Goal: Task Accomplishment & Management: Complete application form

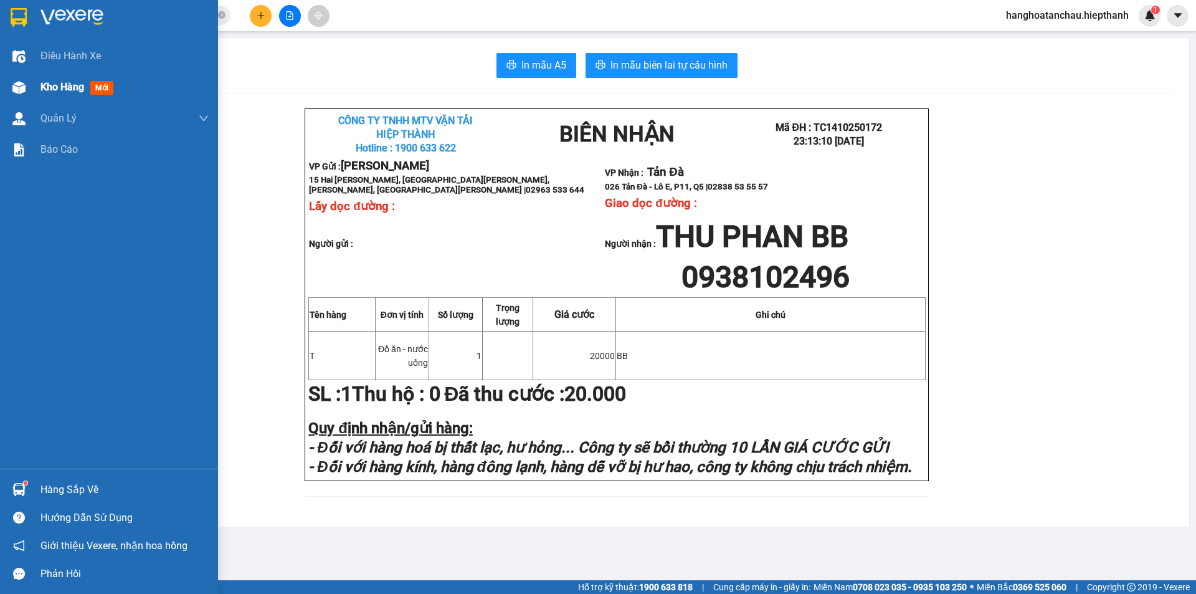
click at [71, 83] on span "Kho hàng" at bounding box center [62, 87] width 44 height 12
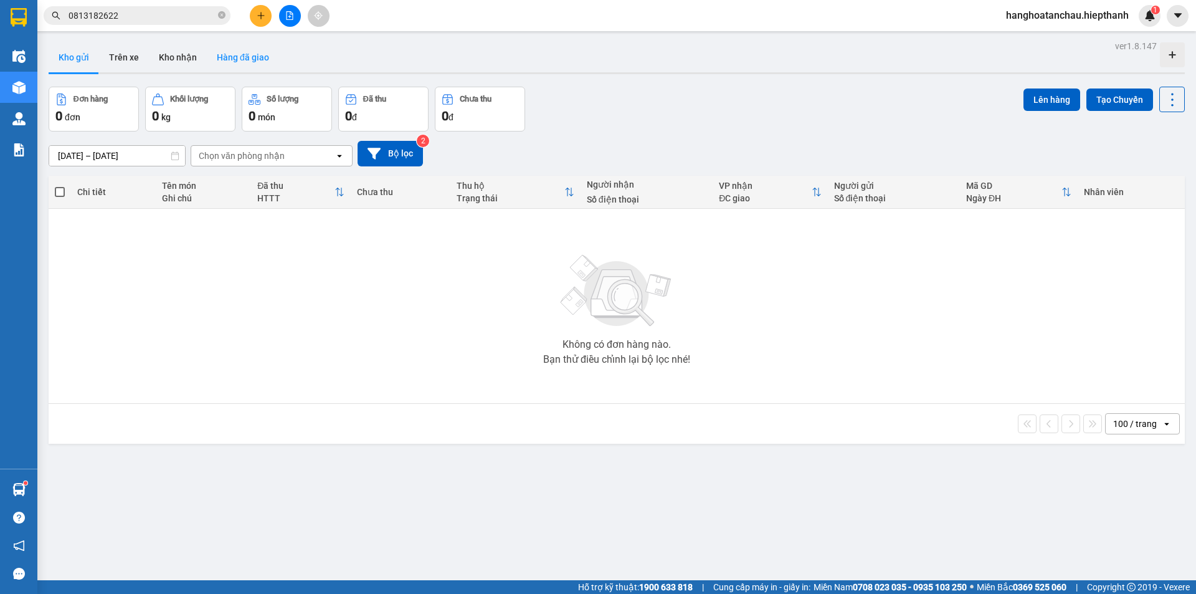
click at [258, 53] on button "Hàng đã giao" at bounding box center [243, 57] width 72 height 30
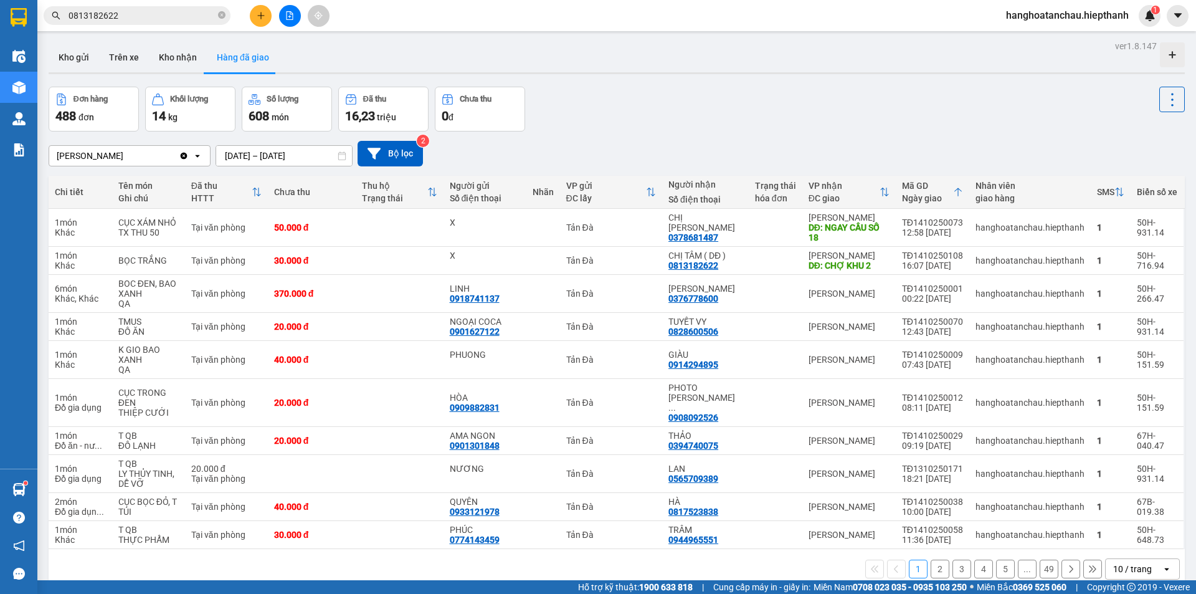
click at [151, 4] on div "Kết quả tìm kiếm ( 25 ) Bộ lọc Mã ĐH Trạng thái Món hàng Thu hộ Tổng cước Chưa …" at bounding box center [598, 15] width 1196 height 31
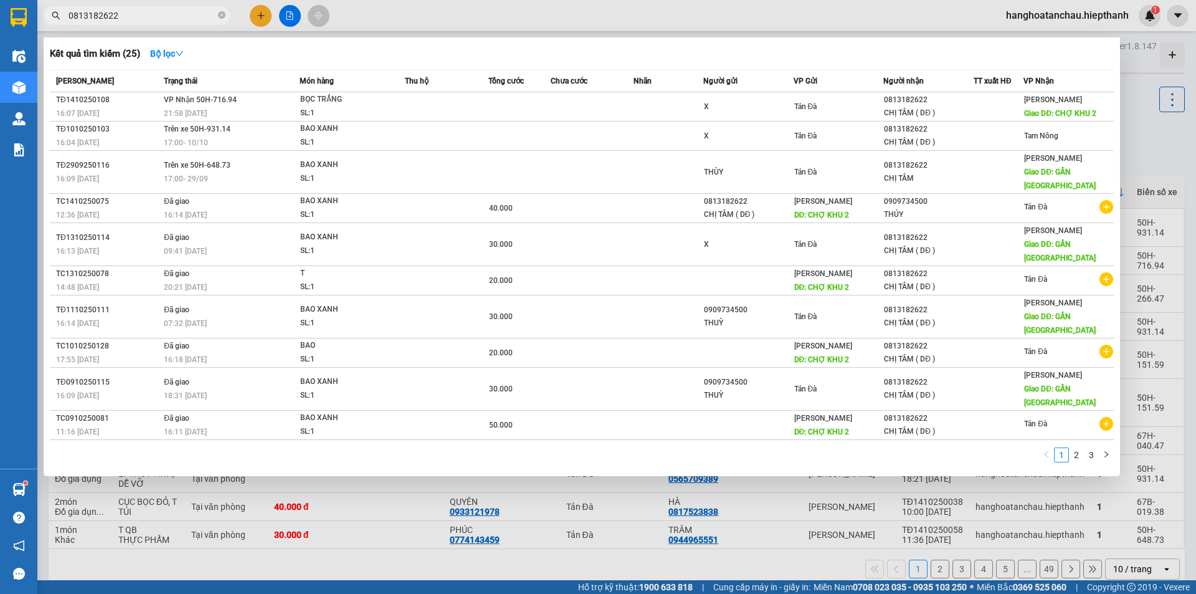
drag, startPoint x: 150, startPoint y: 11, endPoint x: 24, endPoint y: 27, distance: 126.3
click at [24, 27] on section "Kết quả tìm kiếm ( 25 ) Bộ lọc Mã ĐH Trạng thái Món hàng Thu hộ Tổng cước Chưa …" at bounding box center [598, 297] width 1196 height 594
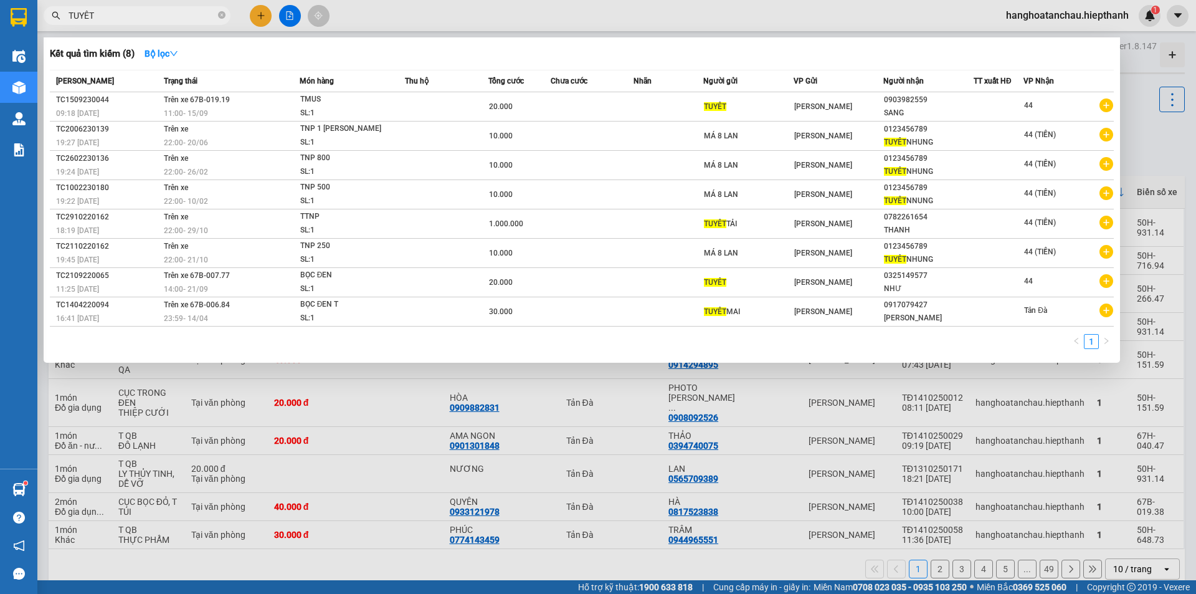
type input "TUYÊT"
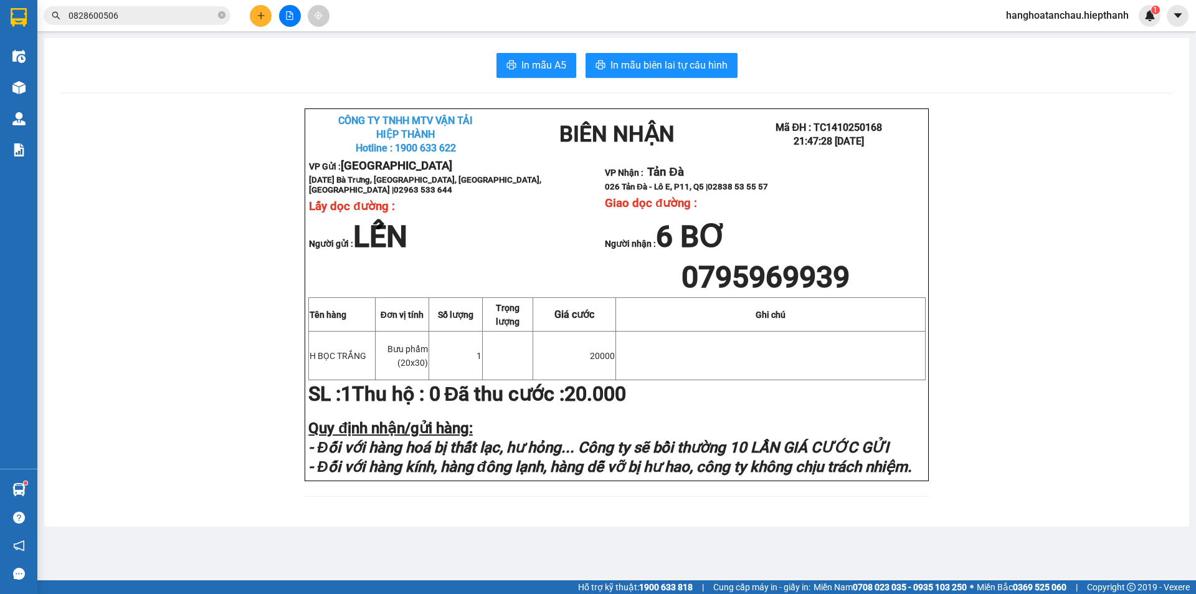
click at [282, 21] on button at bounding box center [290, 16] width 22 height 22
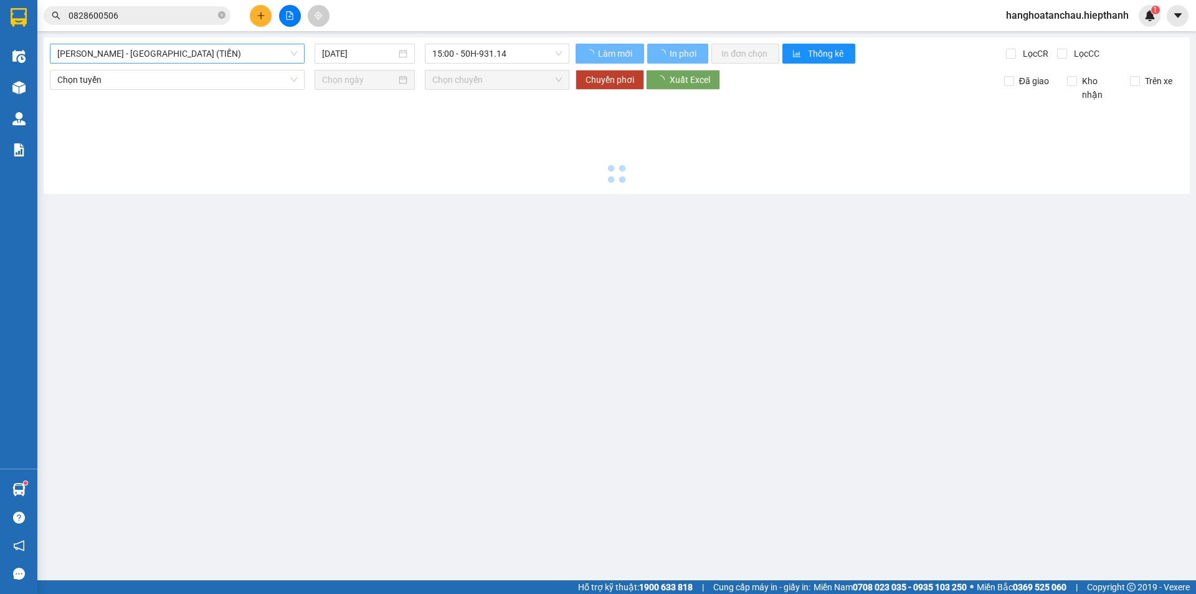
click at [237, 52] on span "[PERSON_NAME] - [GEOGRAPHIC_DATA] (TIỀN)" at bounding box center [177, 53] width 240 height 19
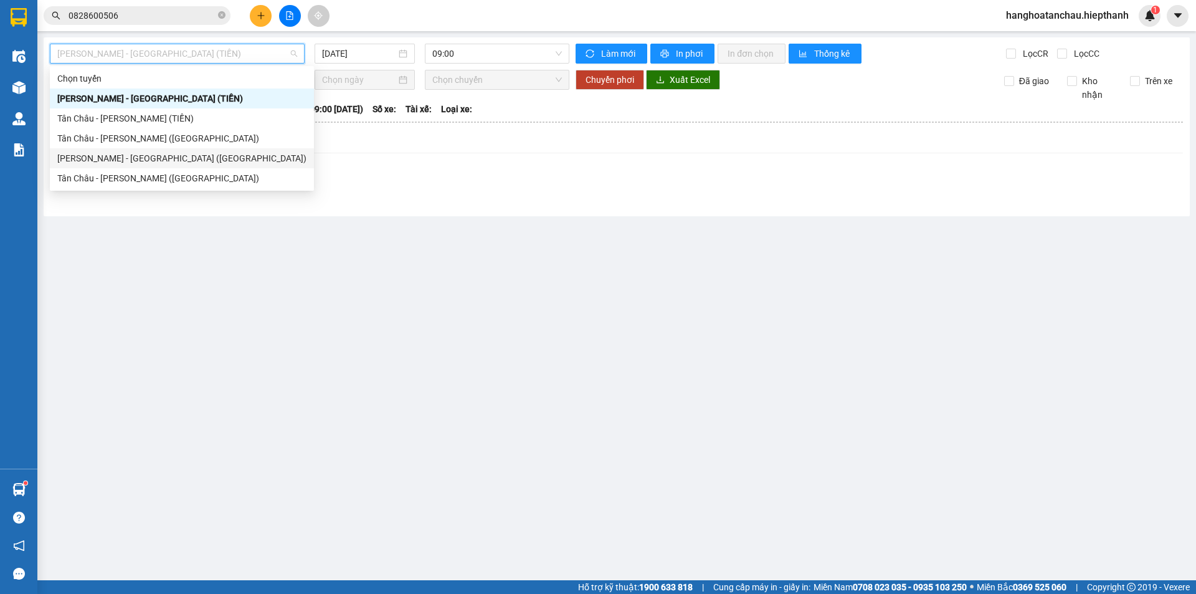
click at [227, 159] on div "[PERSON_NAME] - [GEOGRAPHIC_DATA] ([GEOGRAPHIC_DATA])" at bounding box center [181, 158] width 249 height 14
type input "[DATE]"
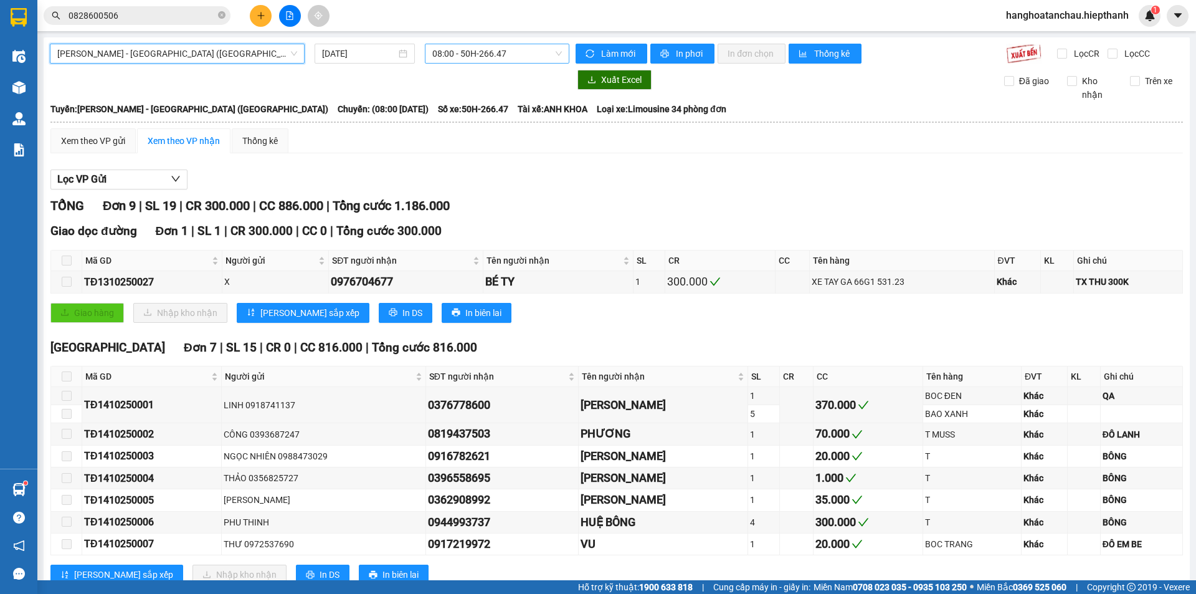
click at [471, 58] on span "08:00 - 50H-266.47" at bounding box center [497, 53] width 130 height 19
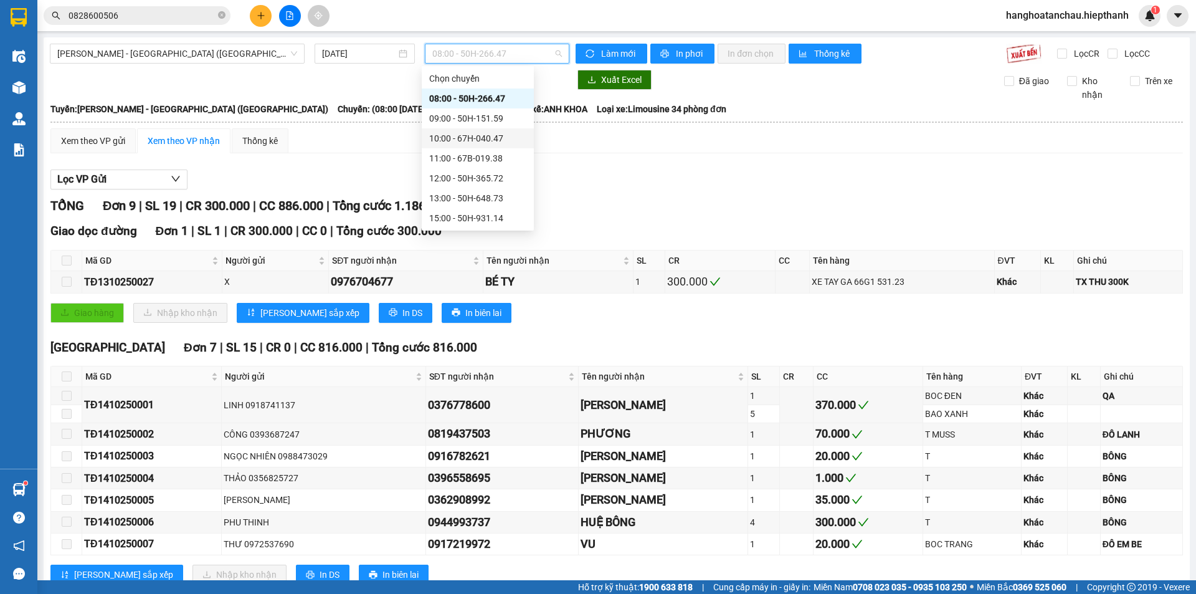
scroll to position [80, 0]
click at [457, 157] on div "17:00 - 50H-716.94" at bounding box center [477, 158] width 97 height 14
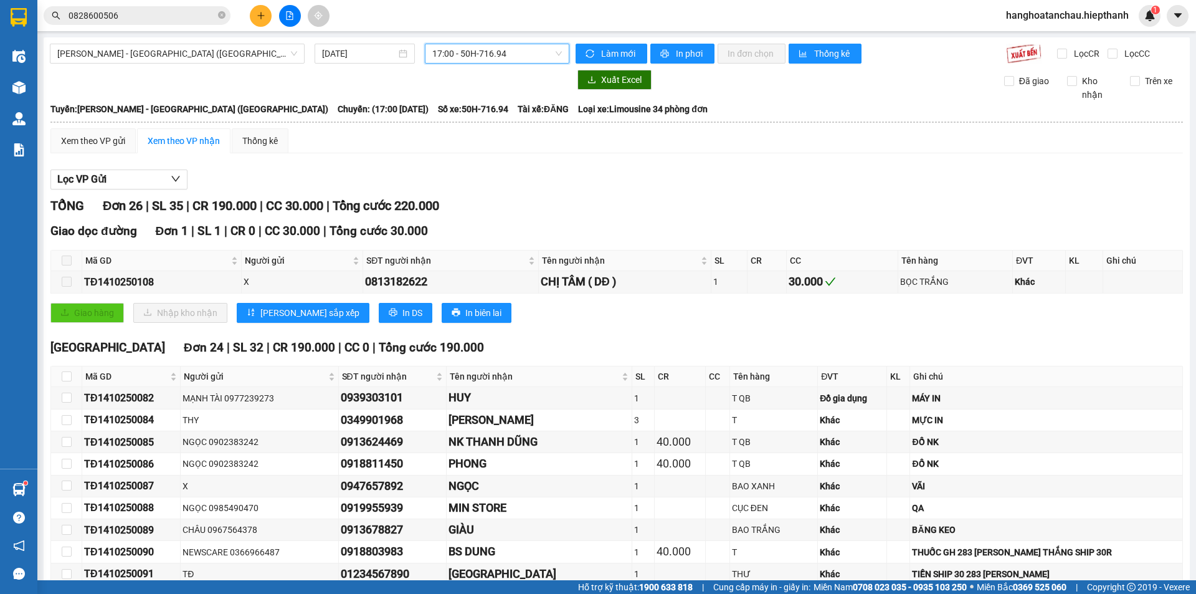
click at [483, 45] on span "17:00 - 50H-716.94" at bounding box center [497, 53] width 130 height 19
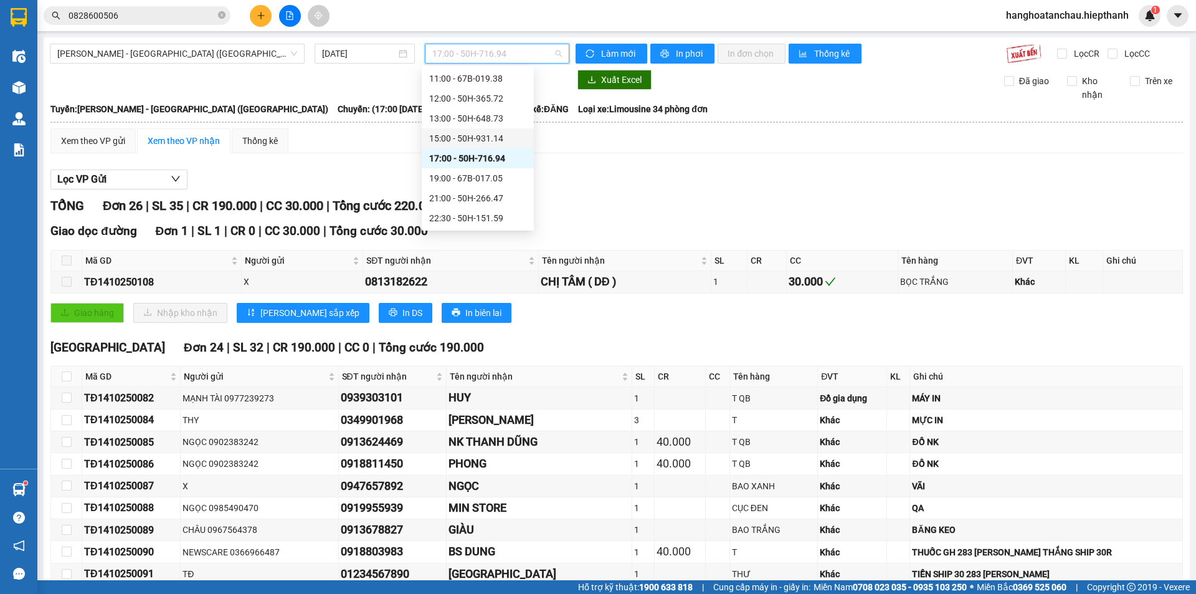
click at [454, 142] on div "15:00 - 50H-931.14" at bounding box center [477, 138] width 97 height 14
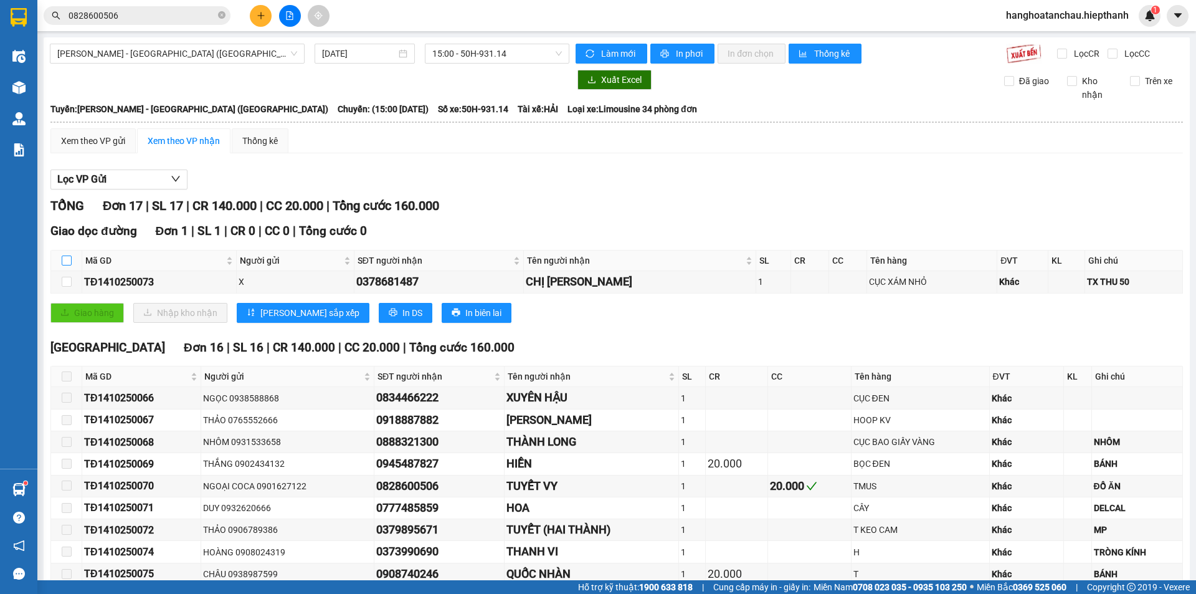
click at [65, 262] on input "checkbox" at bounding box center [67, 260] width 10 height 10
checkbox input "true"
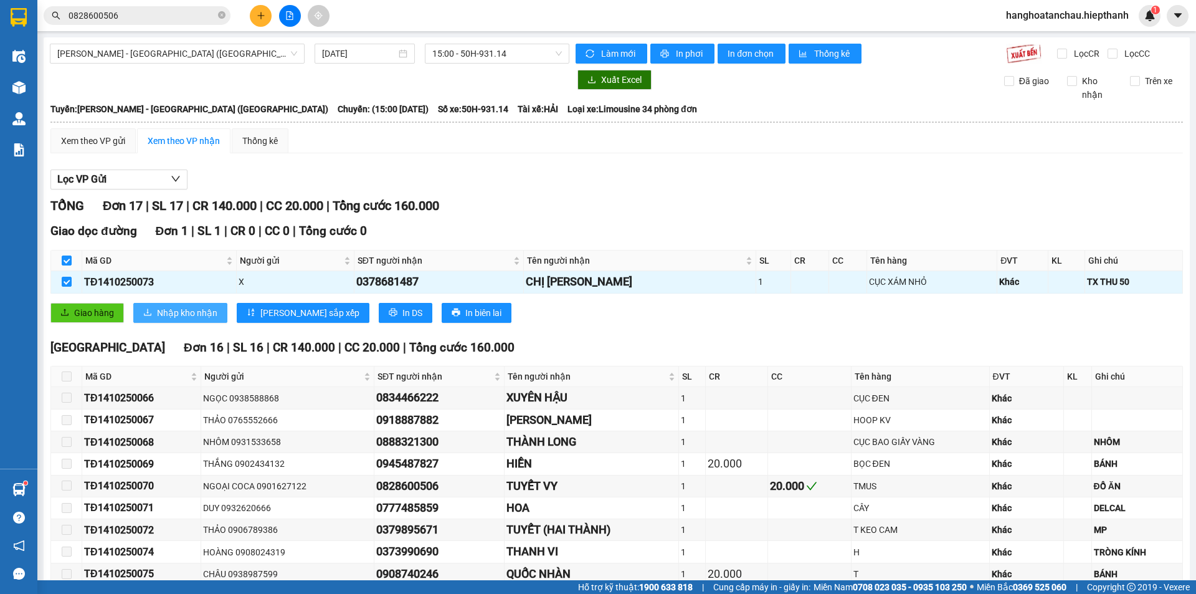
drag, startPoint x: 159, startPoint y: 334, endPoint x: 193, endPoint y: 312, distance: 41.0
click at [159, 334] on div "TỔNG Đơn 17 | SL 17 | CR 140.000 | CC 20.000 | Tổng cước 160.000 Giao dọc đường…" at bounding box center [616, 490] width 1133 height 588
click at [193, 312] on span "Nhập kho nhận" at bounding box center [187, 313] width 60 height 14
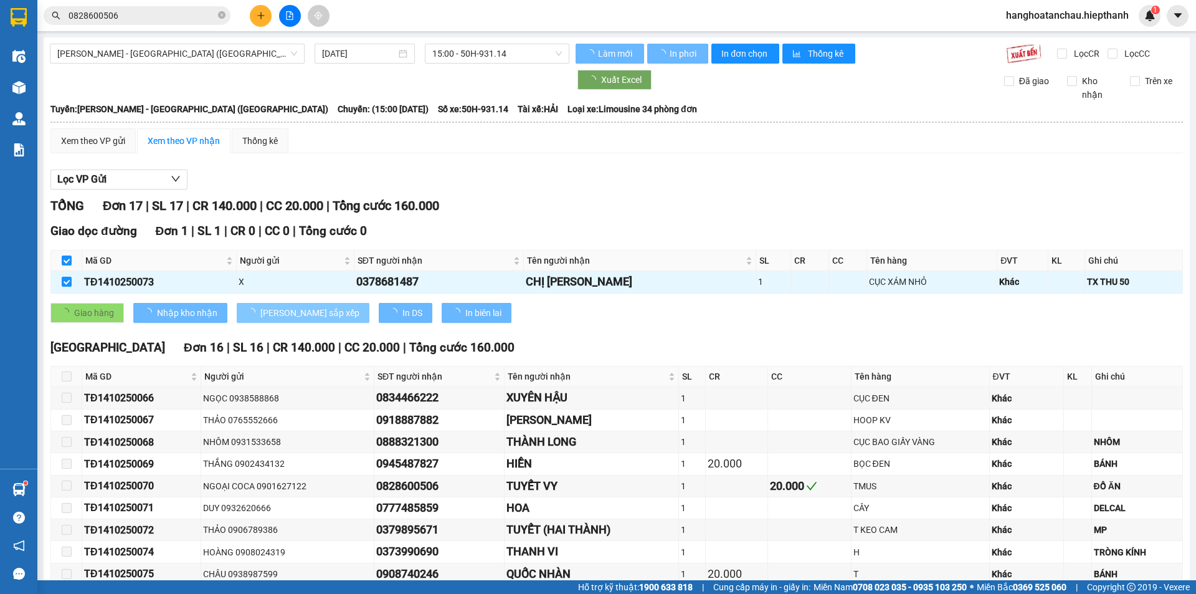
checkbox input "false"
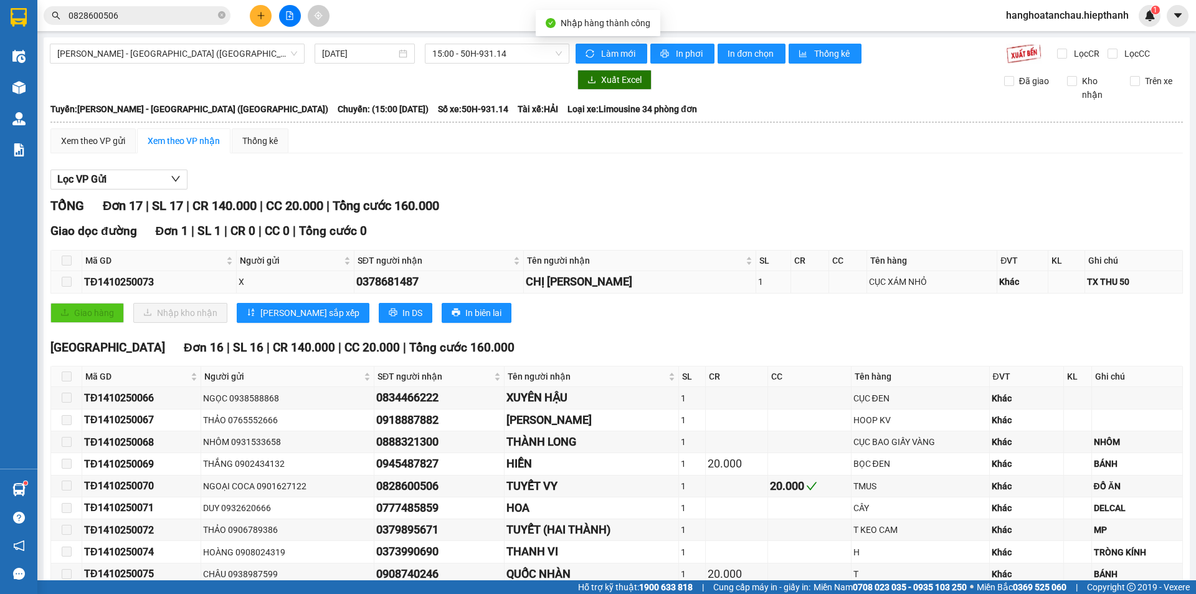
drag, startPoint x: 368, startPoint y: 281, endPoint x: 447, endPoint y: 280, distance: 78.5
click at [447, 280] on tr "TĐ1410250073 X 0378681487 CHỊ ĐÀO 1 CỤC XÁM NHỎ Khác TX THU 50" at bounding box center [617, 282] width 1132 height 22
copy tr "0378681487"
click at [143, 10] on input "0828600506" at bounding box center [142, 16] width 147 height 14
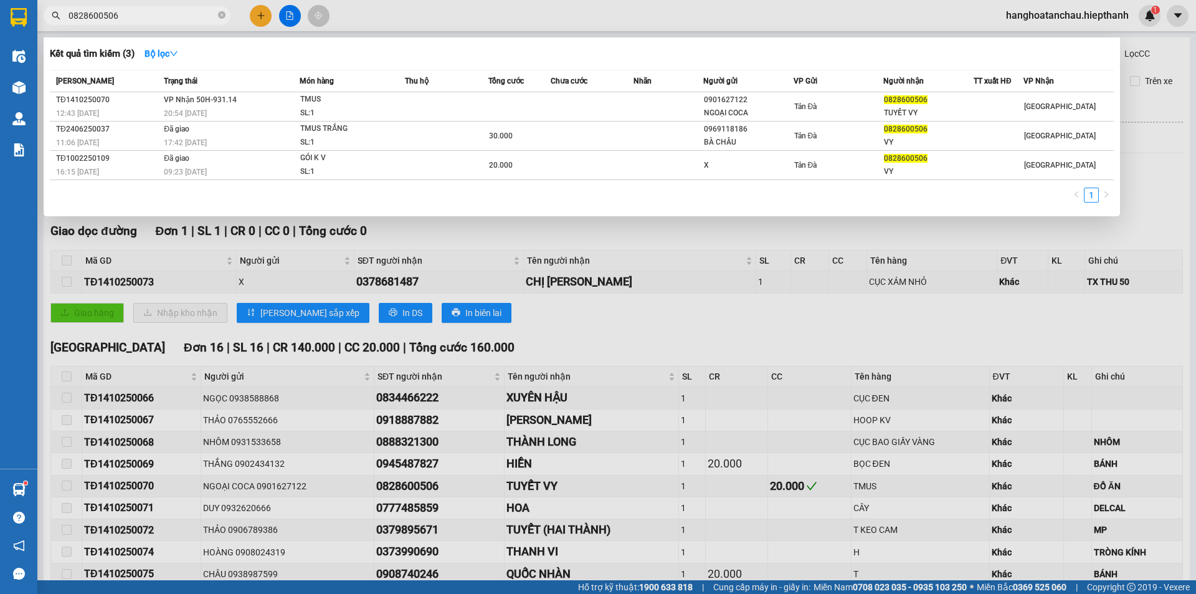
click at [143, 10] on input "0828600506" at bounding box center [142, 16] width 147 height 14
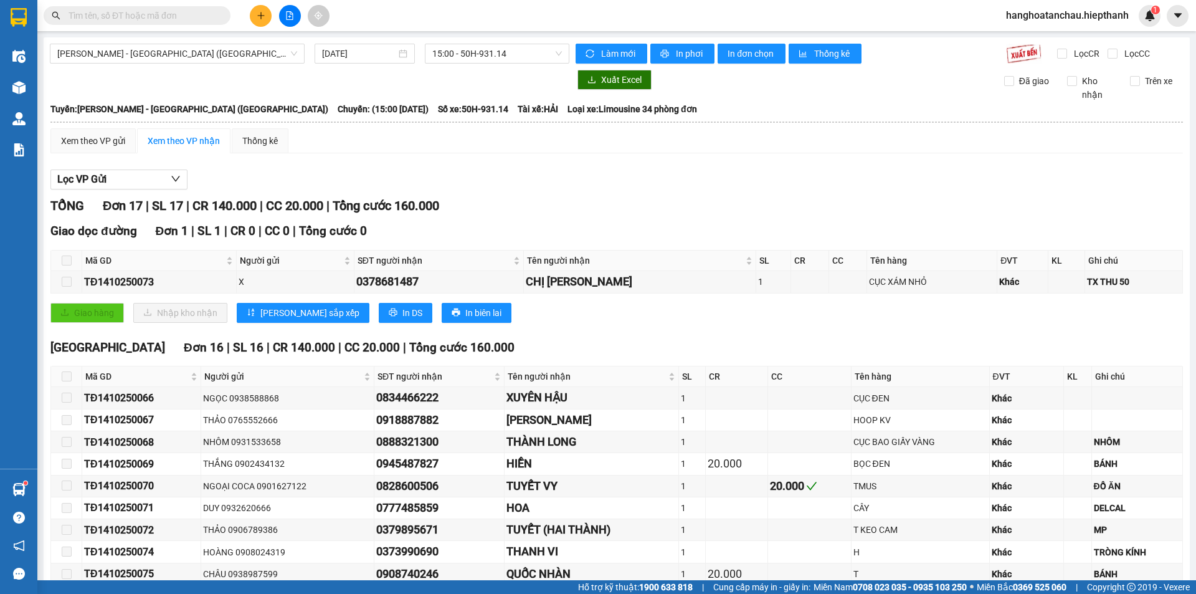
paste input "0378681487"
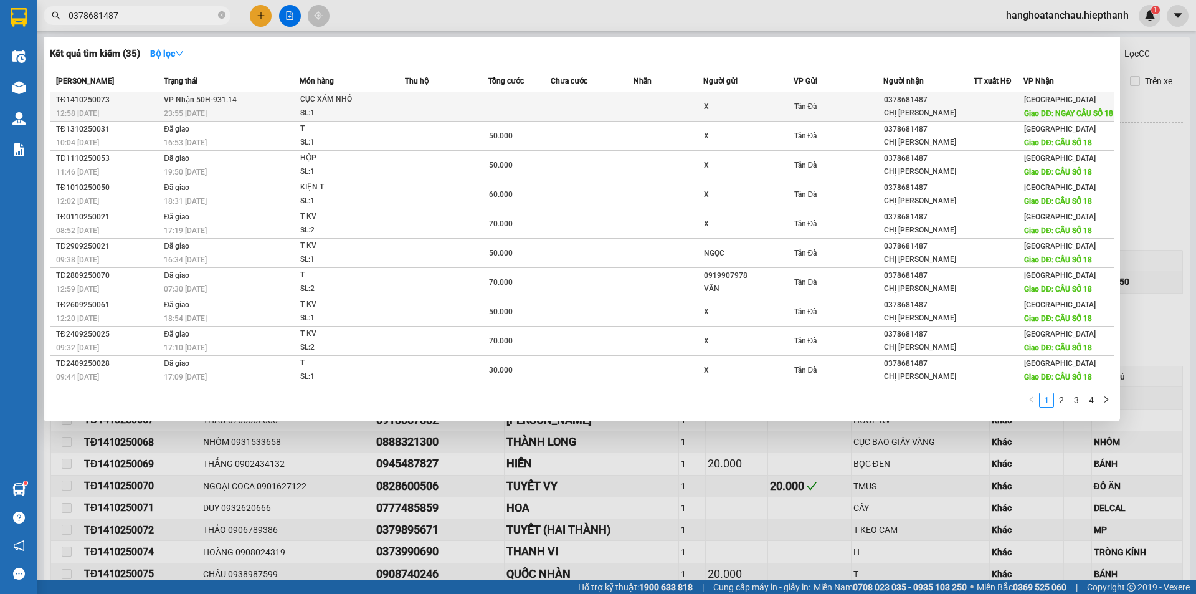
type input "0378681487"
click at [749, 110] on div "X" at bounding box center [748, 106] width 89 height 13
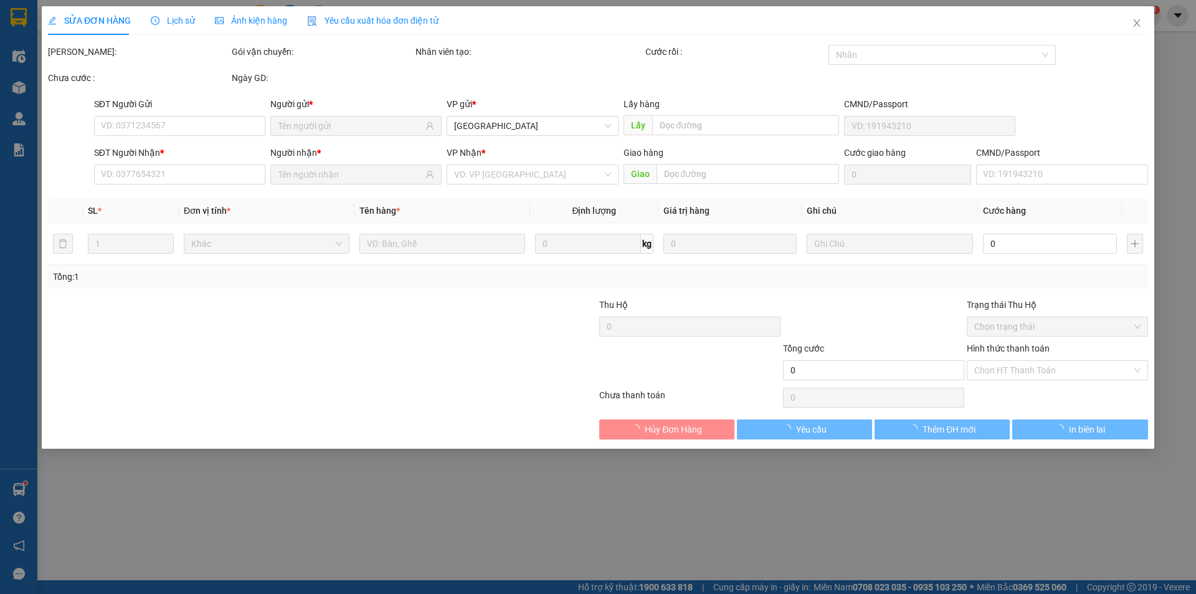
type input "X"
type input "0378681487"
type input "CHỊ [PERSON_NAME]"
type input "NGAY CẦU SỐ 18"
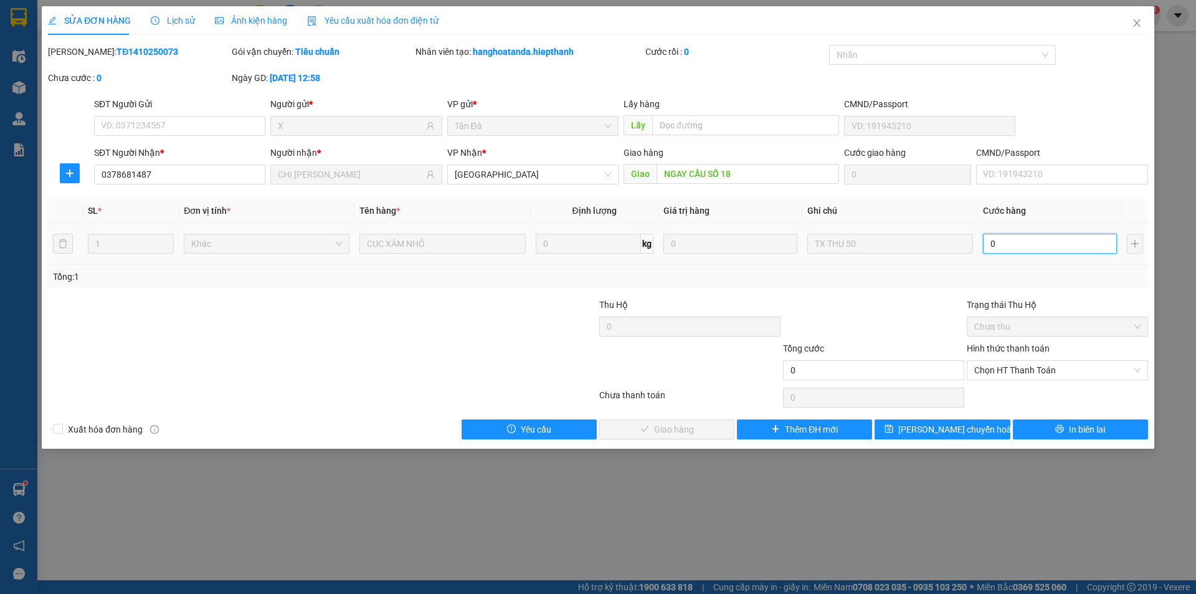
click at [1062, 245] on input "0" at bounding box center [1050, 244] width 134 height 20
type input "2"
type input "20"
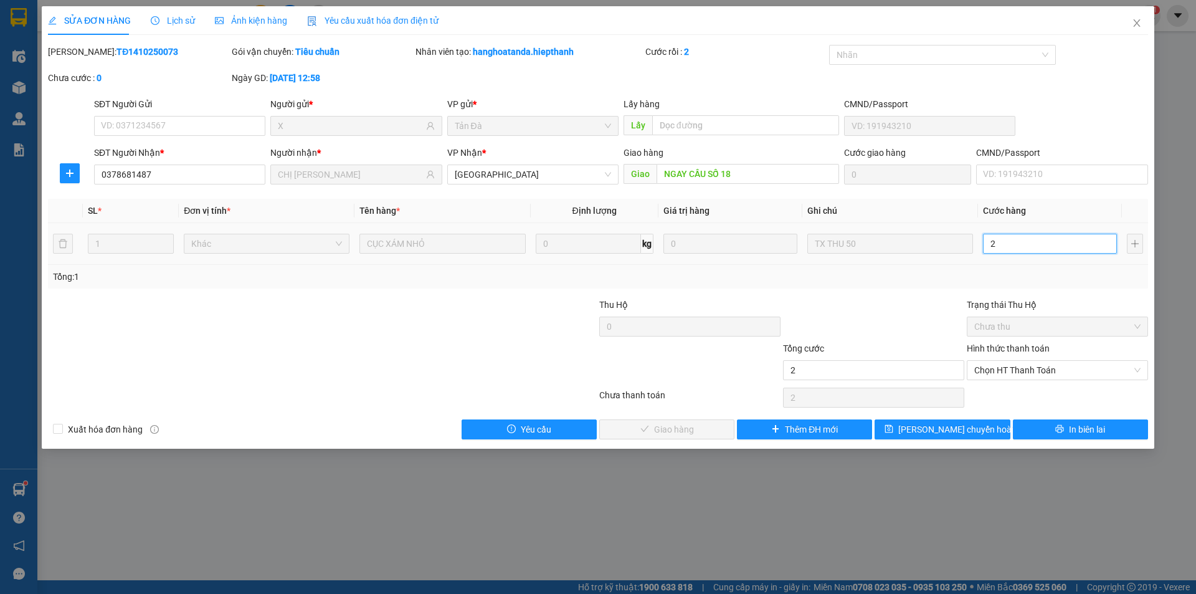
type input "20"
type input "2"
type input "0"
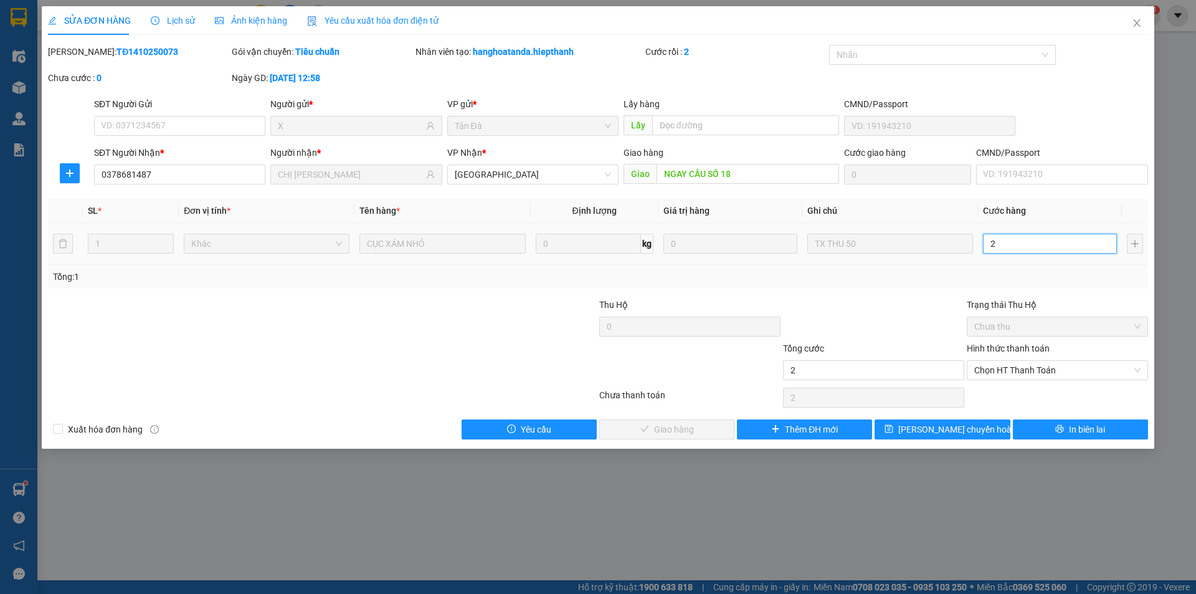
type input "0"
type input "5"
type input "05"
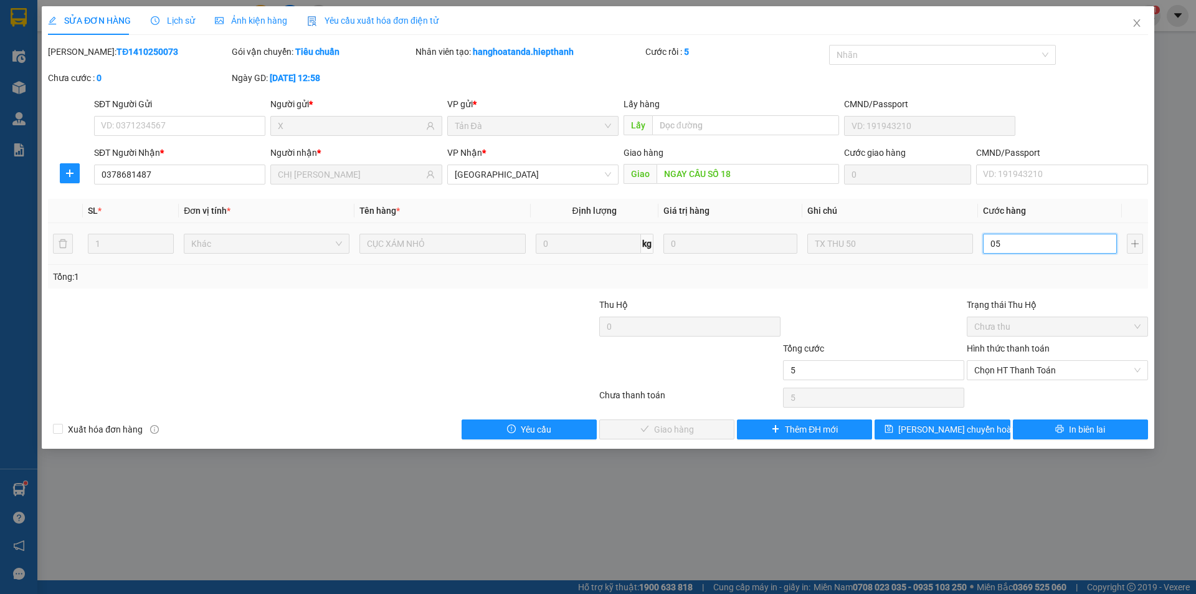
type input "50"
click at [1081, 368] on span "Chọn HT Thanh Toán" at bounding box center [1057, 370] width 166 height 19
type input "050"
type input "50.000"
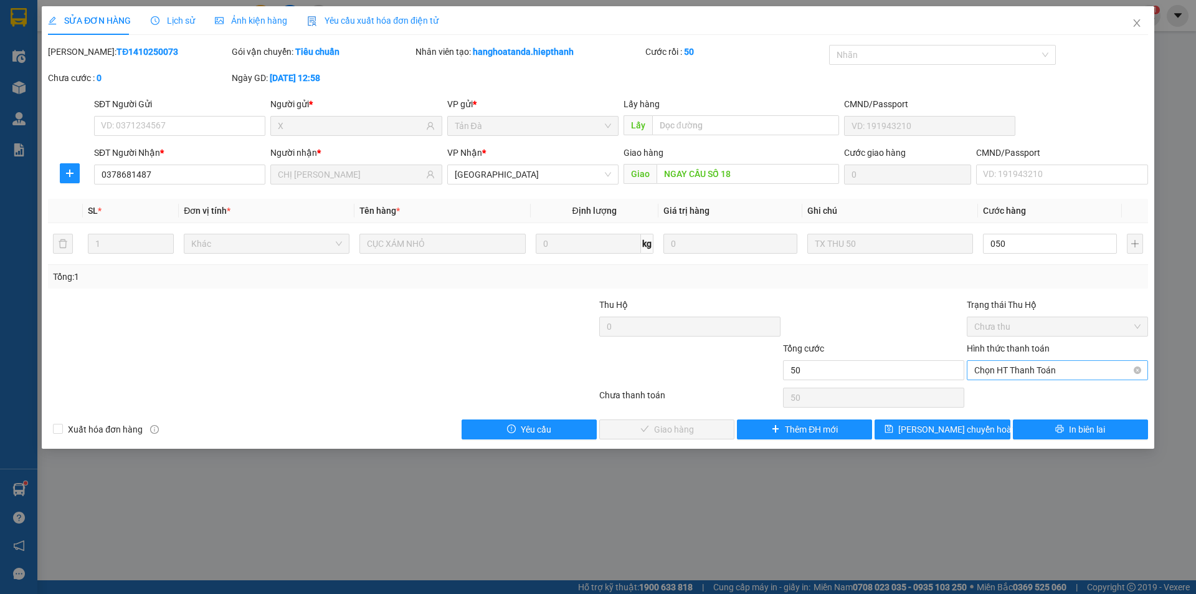
type input "50.000"
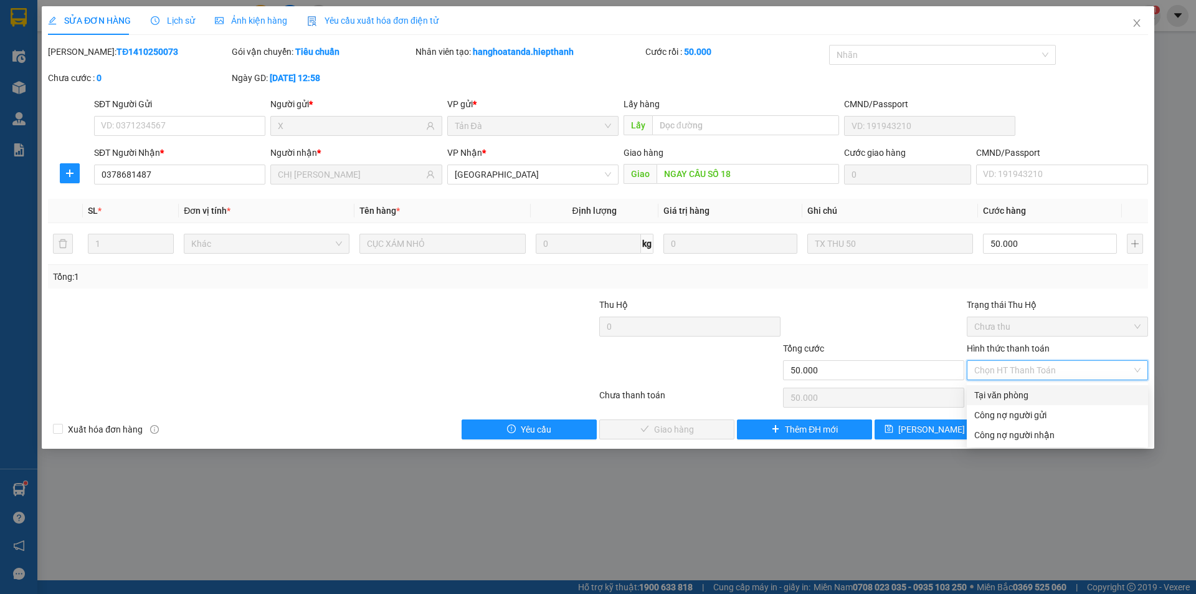
click at [1069, 393] on div "Tại văn phòng" at bounding box center [1057, 395] width 166 height 14
type input "0"
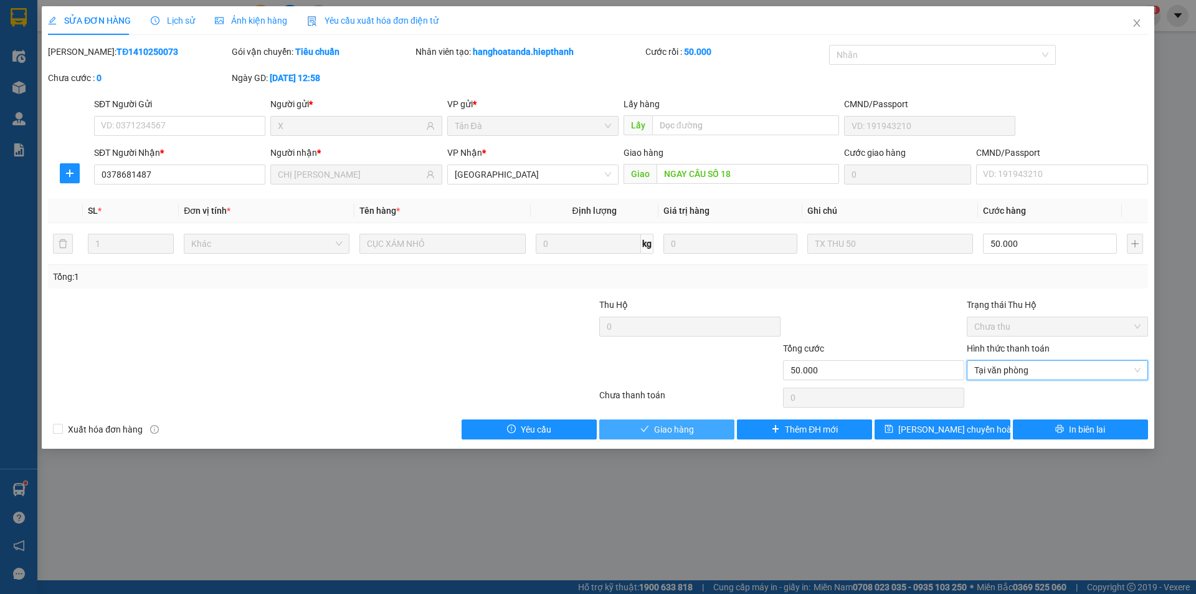
click at [707, 434] on button "Giao hàng" at bounding box center [666, 429] width 135 height 20
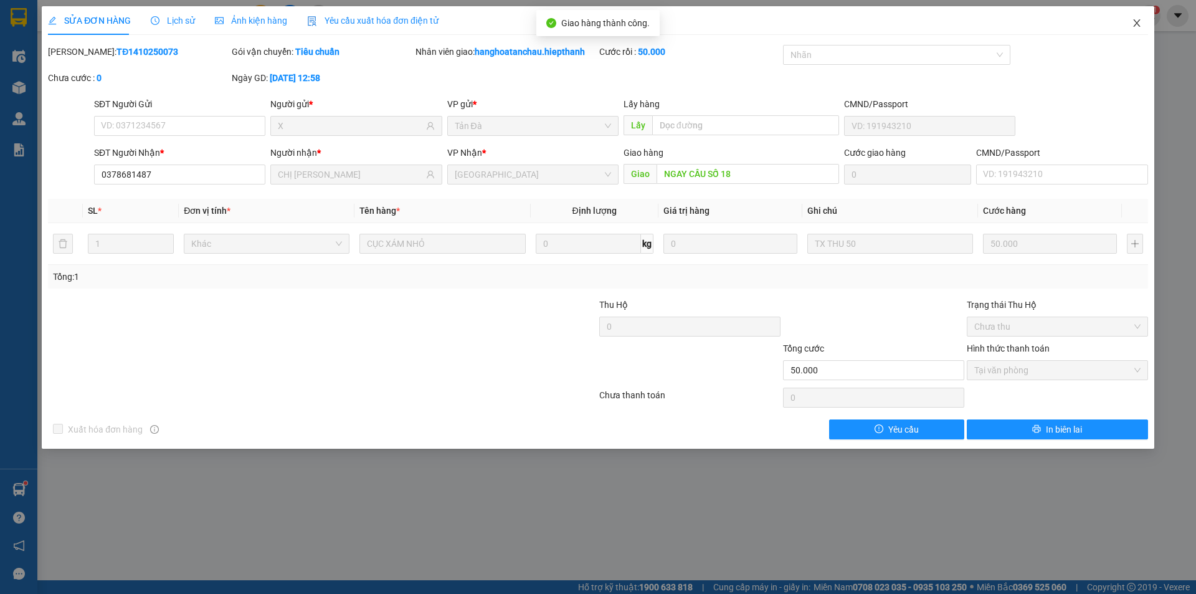
click at [1135, 21] on icon "close" at bounding box center [1137, 23] width 10 height 10
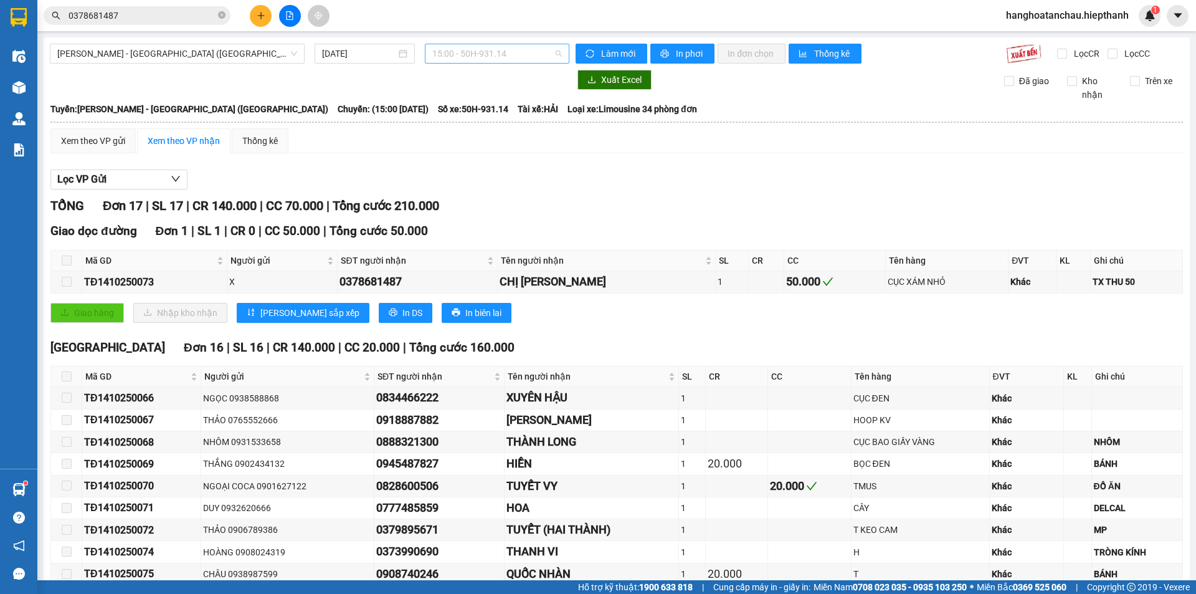
click at [432, 57] on span "15:00 - 50H-931.14" at bounding box center [497, 53] width 130 height 19
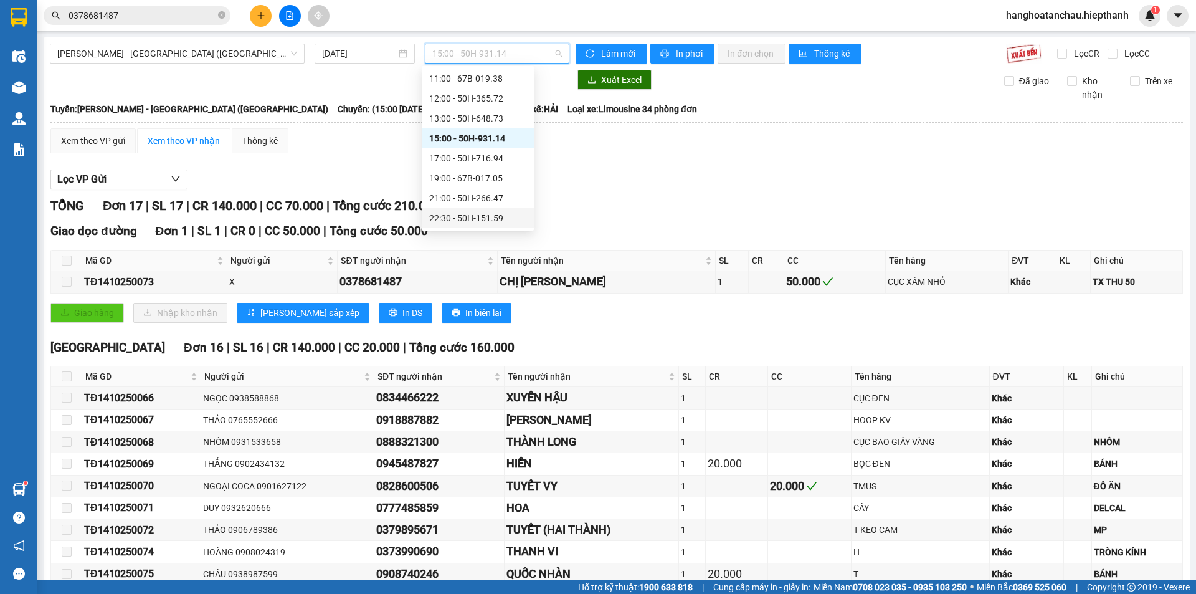
scroll to position [223, 0]
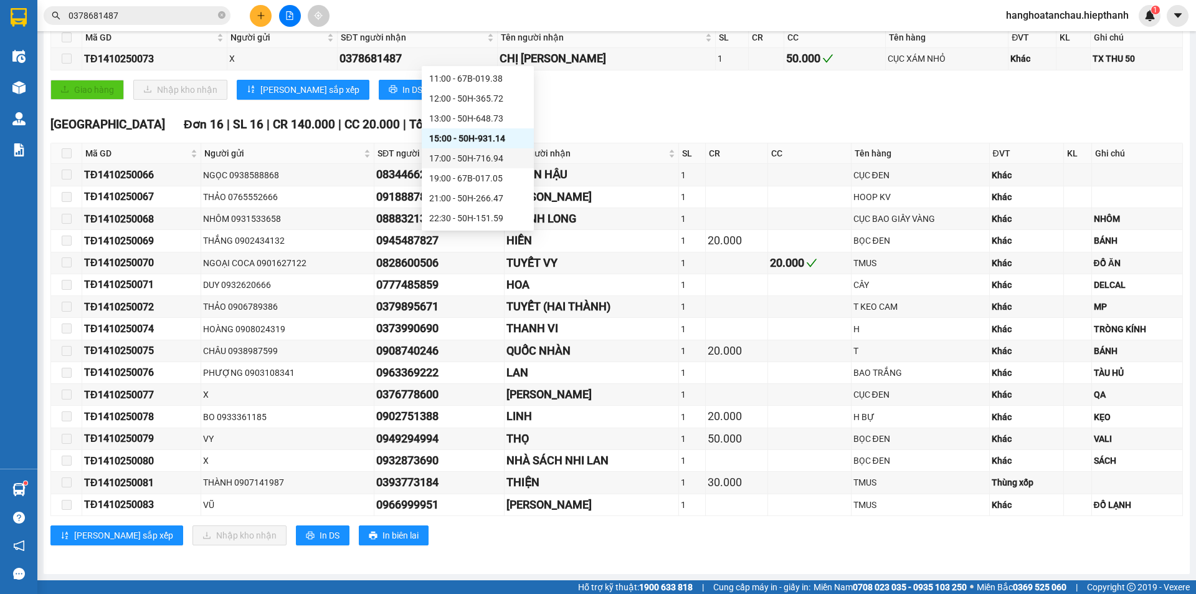
click at [450, 168] on div "17:00 - 50H-716.94" at bounding box center [478, 158] width 112 height 20
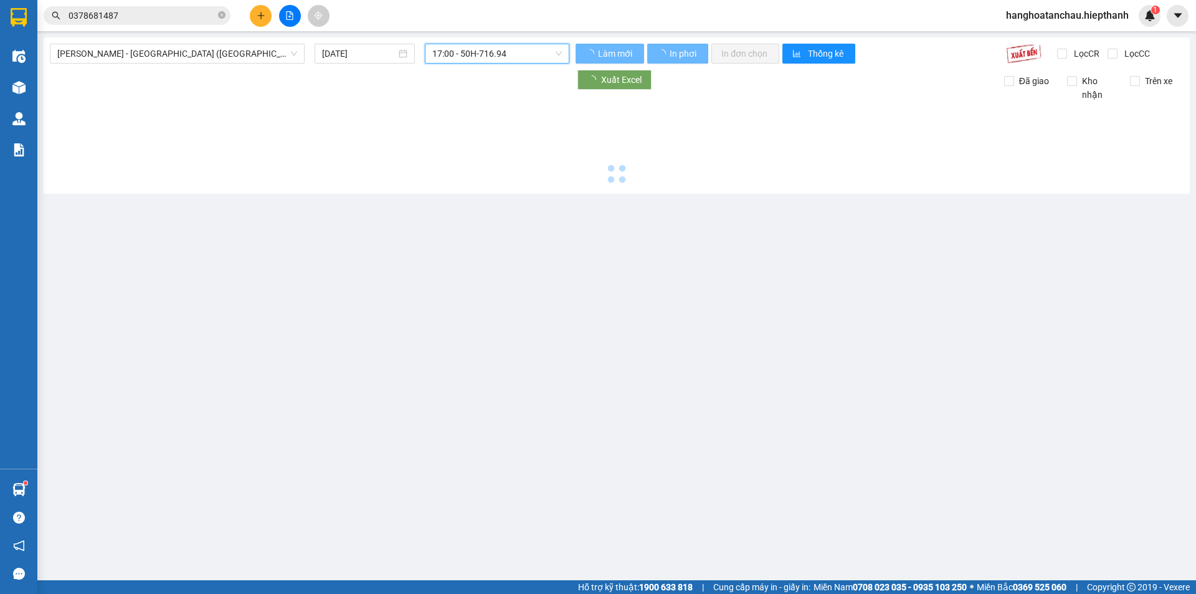
scroll to position [0, 0]
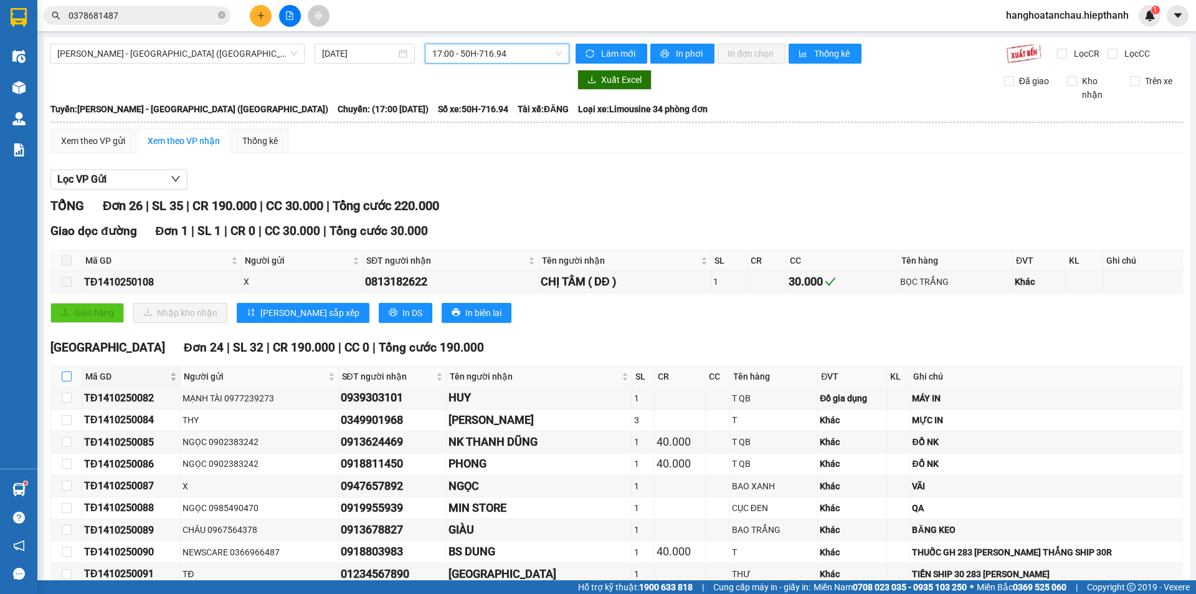
drag, startPoint x: 64, startPoint y: 378, endPoint x: 97, endPoint y: 369, distance: 33.6
click at [64, 378] on input "checkbox" at bounding box center [67, 376] width 10 height 10
checkbox input "true"
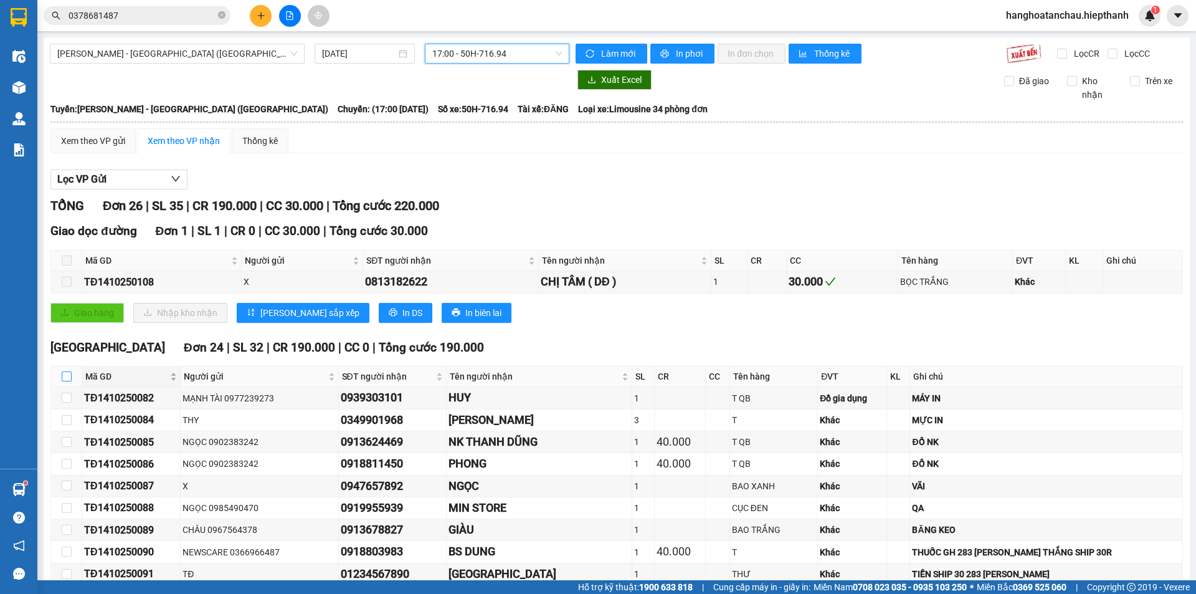
checkbox input "true"
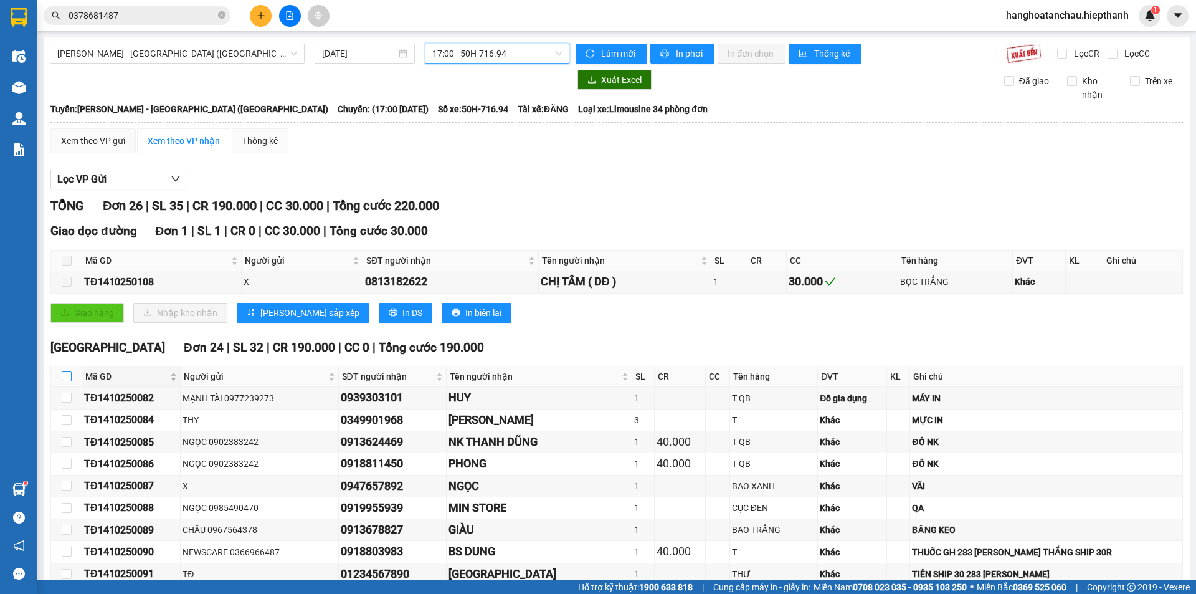
checkbox input "true"
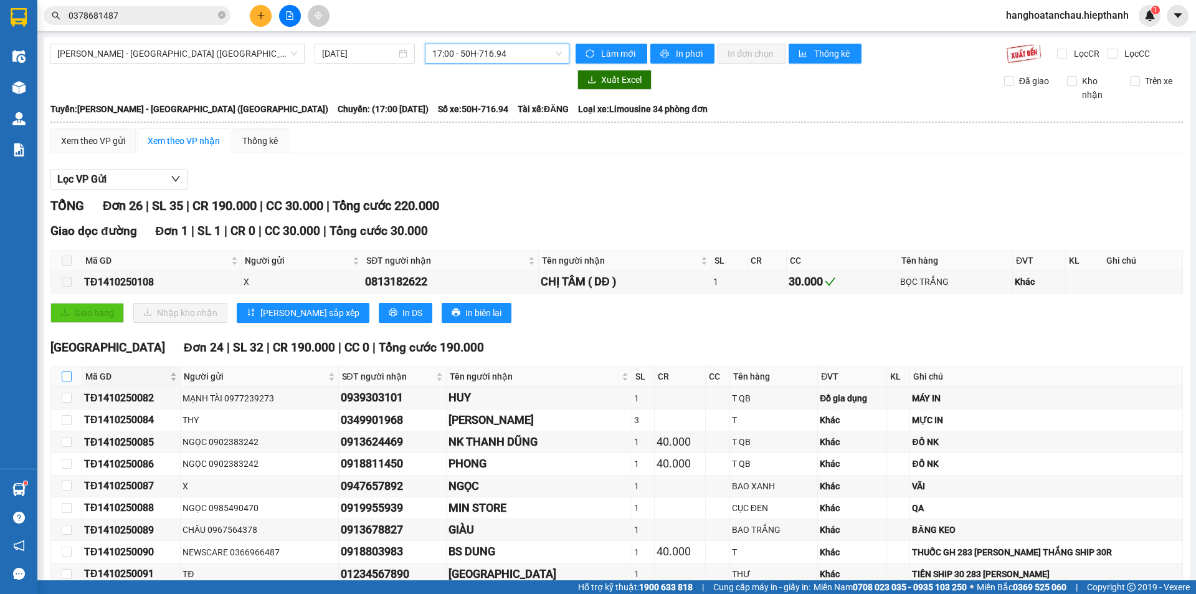
checkbox input "true"
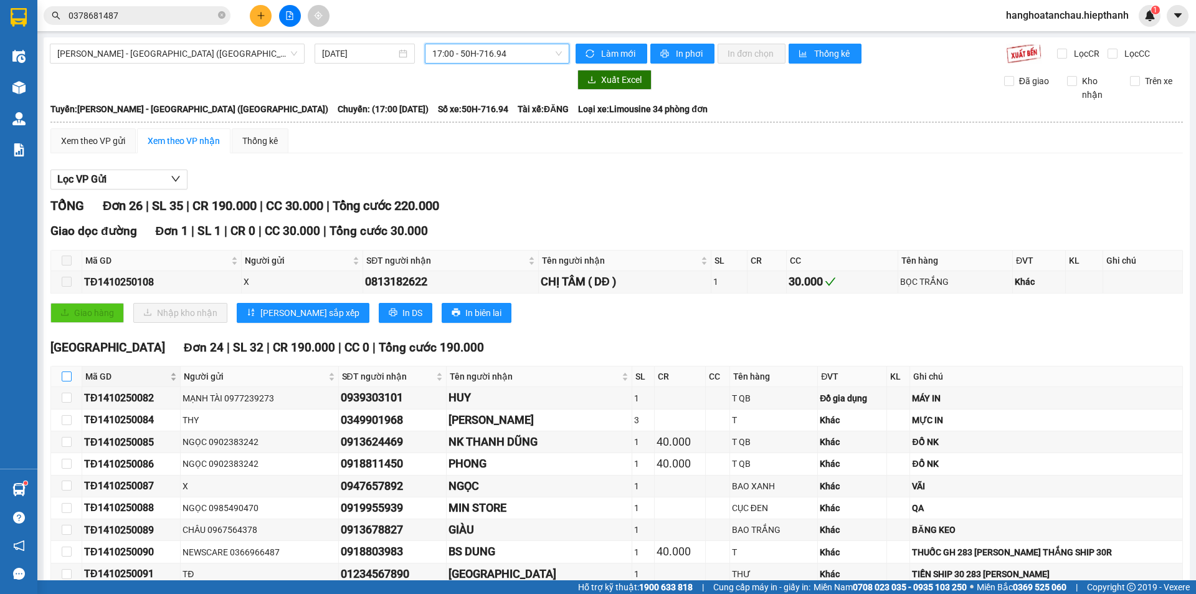
checkbox input "true"
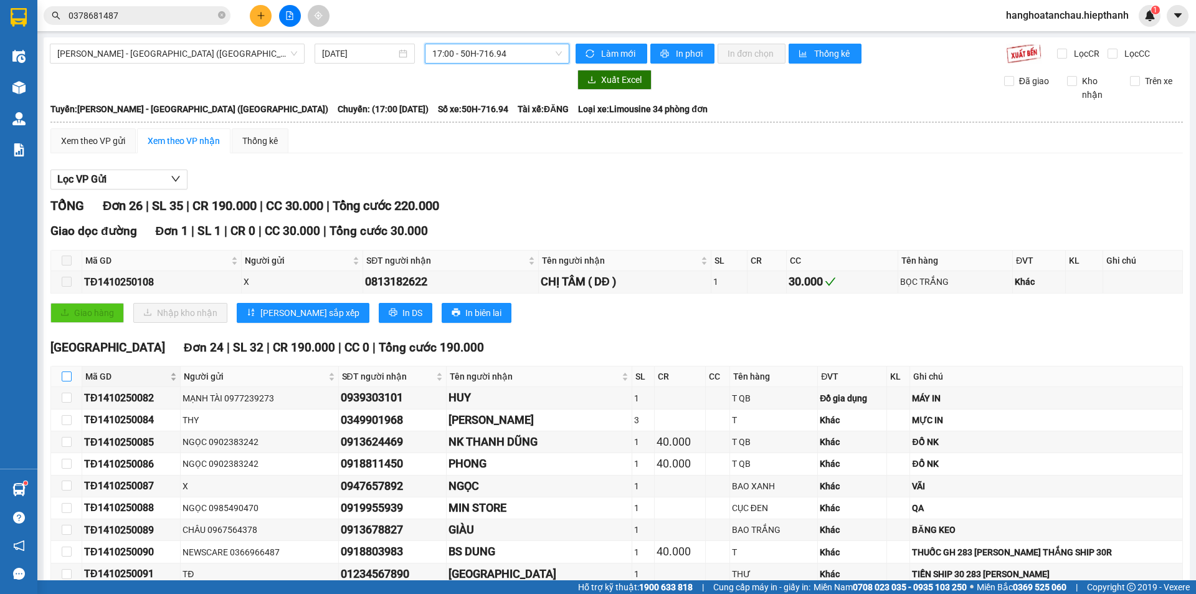
checkbox input "true"
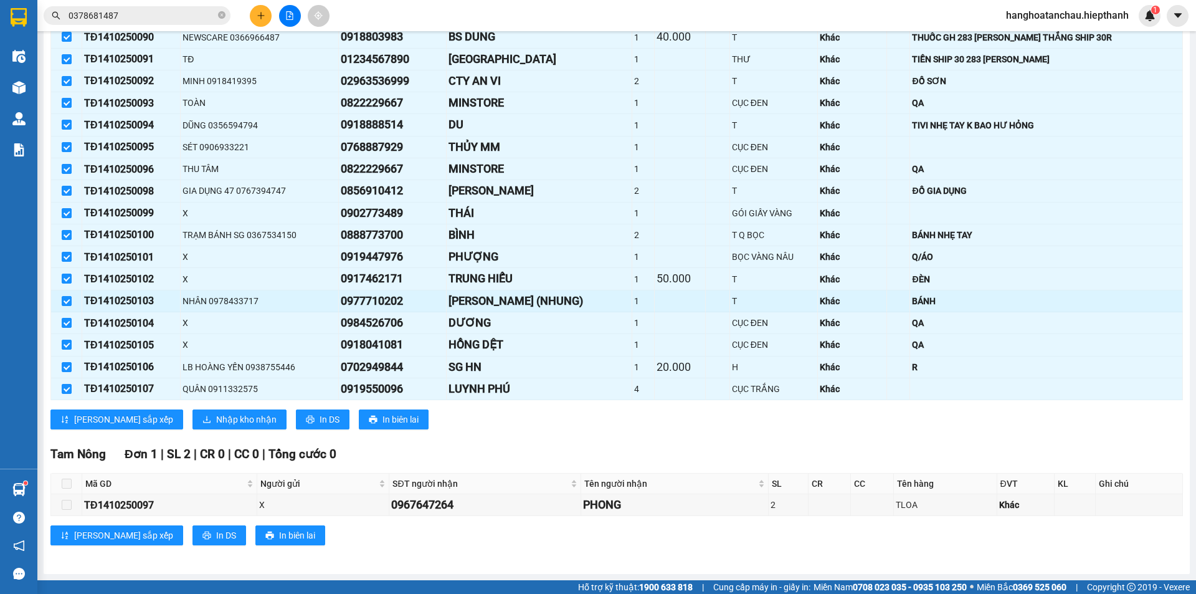
scroll to position [515, 0]
click at [216, 414] on span "Nhập kho nhận" at bounding box center [246, 419] width 60 height 14
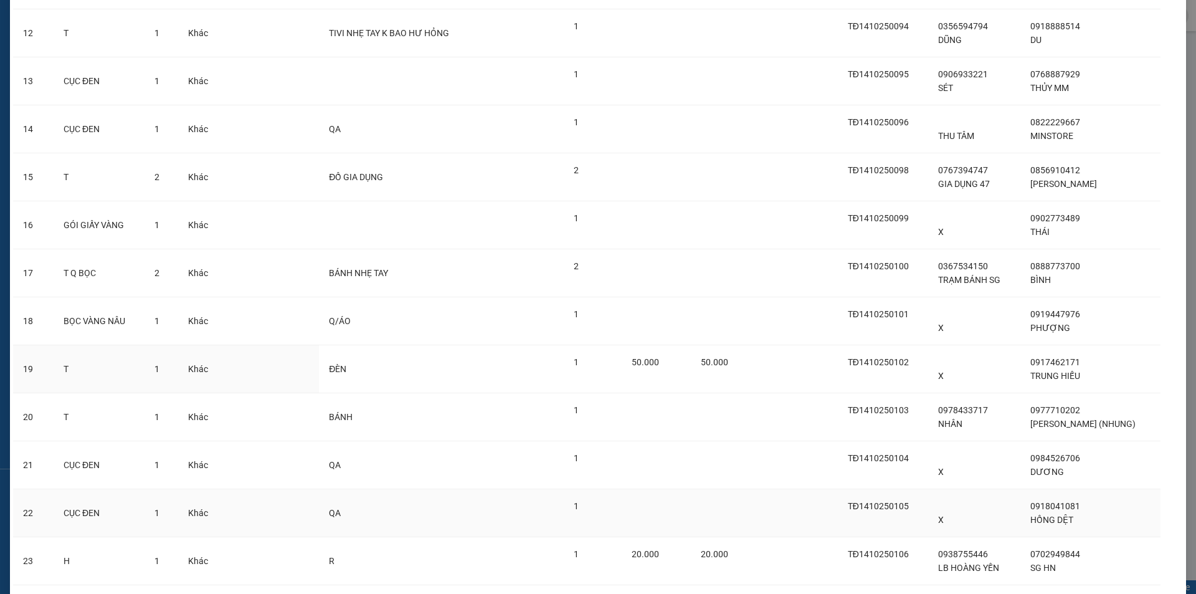
scroll to position [753, 0]
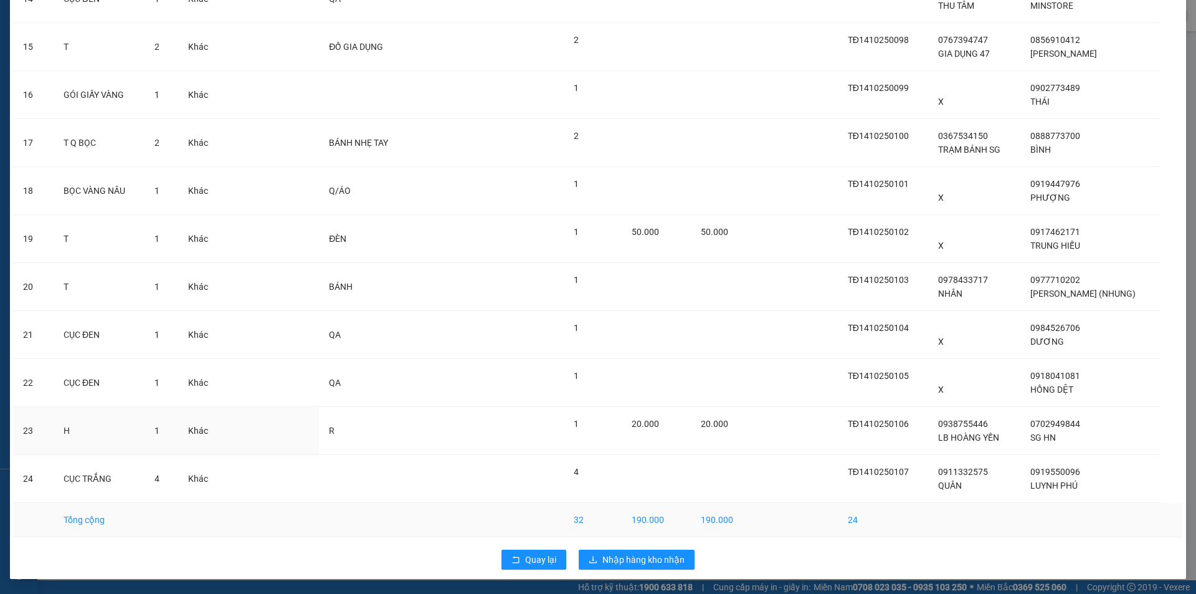
click at [593, 558] on icon "download" at bounding box center [593, 559] width 9 height 9
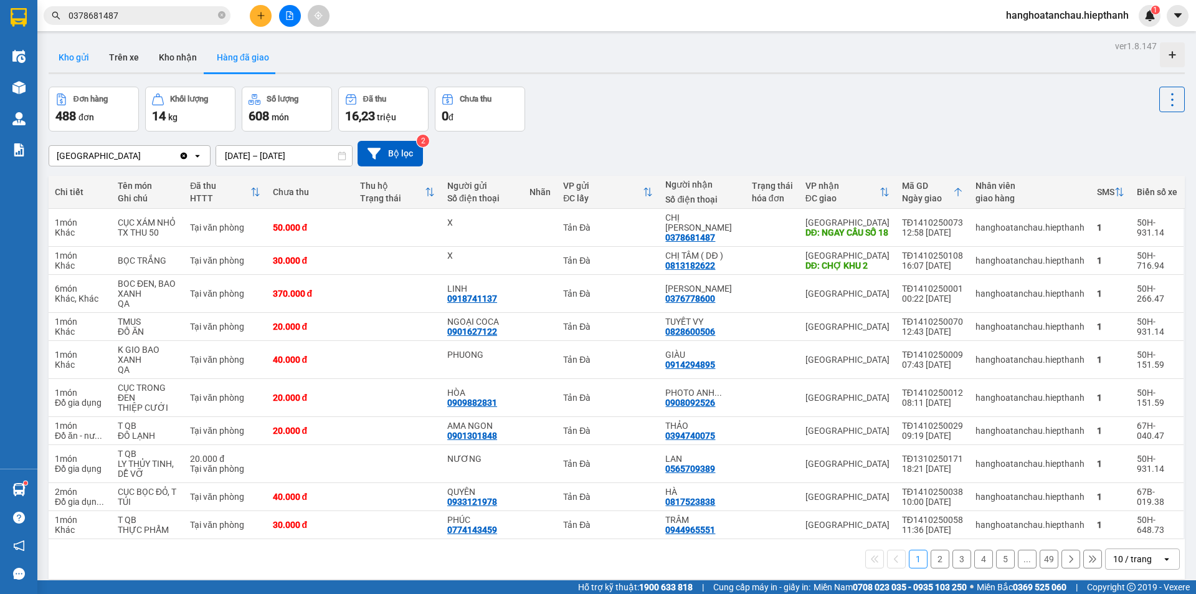
drag, startPoint x: 53, startPoint y: 67, endPoint x: 69, endPoint y: 62, distance: 16.9
click at [65, 65] on button "Kho gửi" at bounding box center [74, 57] width 50 height 30
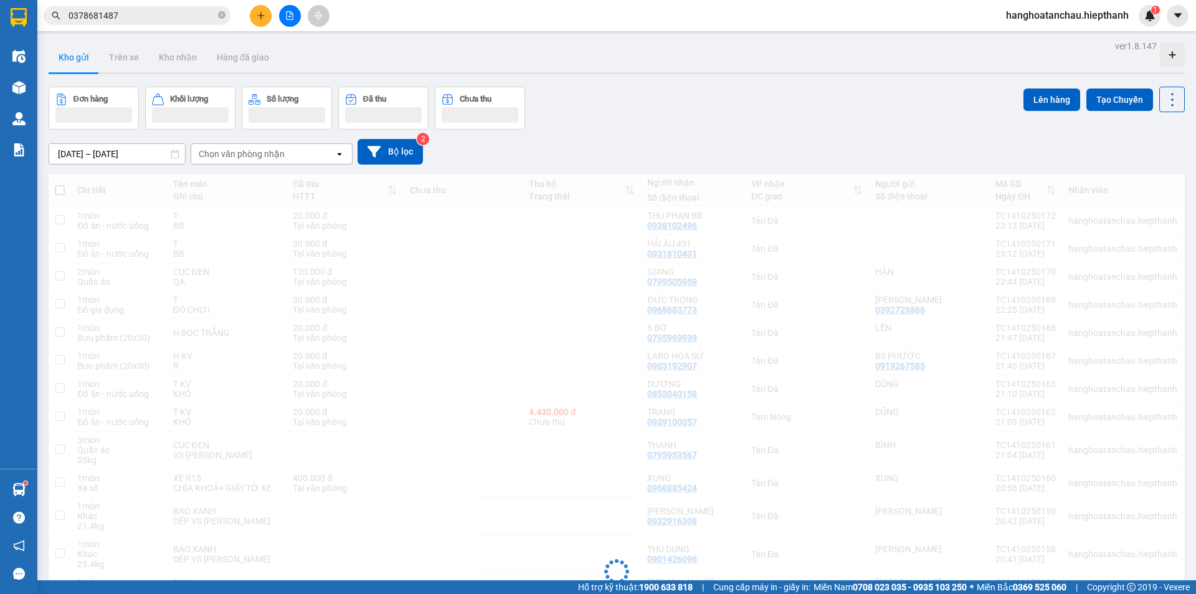
click at [277, 154] on div "Chọn văn phòng nhận" at bounding box center [242, 154] width 86 height 12
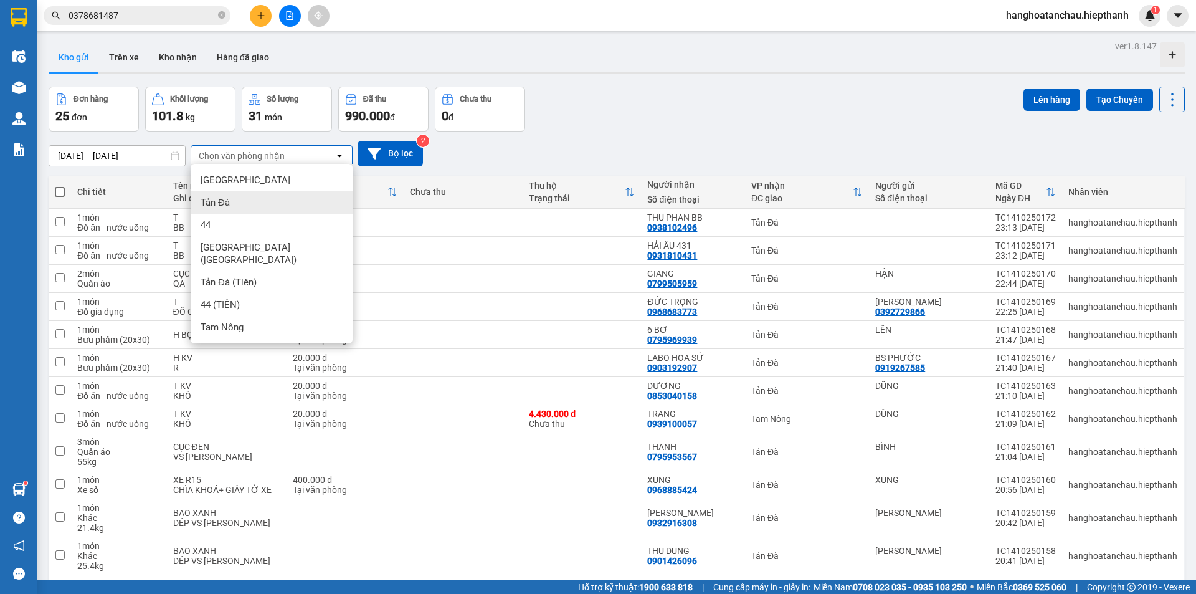
click at [258, 196] on div "Tản Đà" at bounding box center [272, 202] width 162 height 22
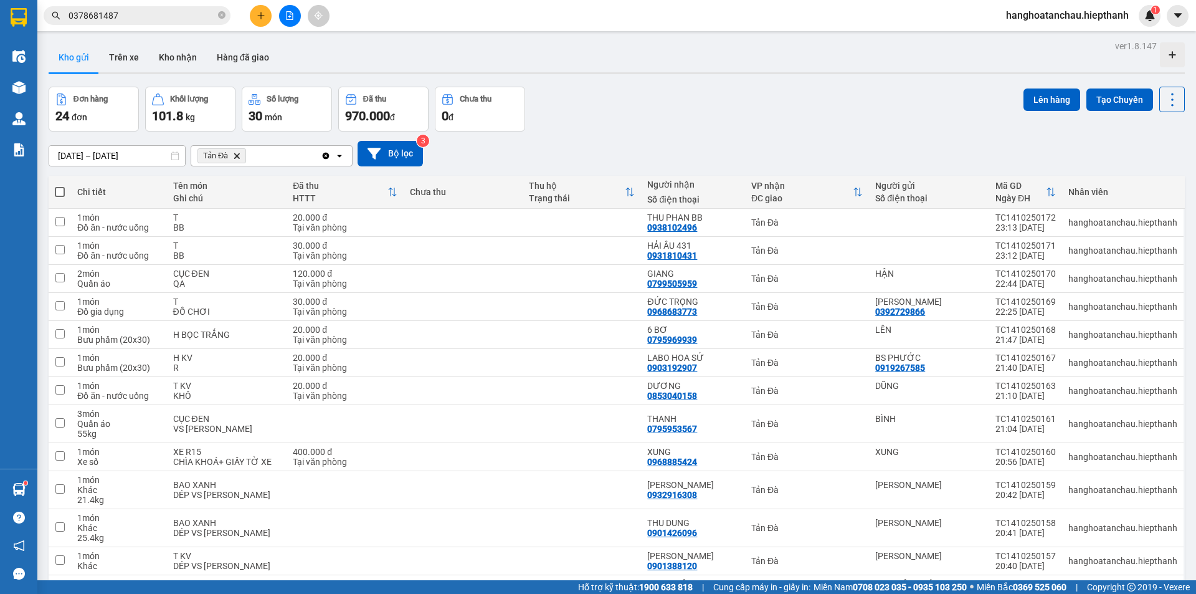
click at [57, 187] on span at bounding box center [60, 192] width 10 height 10
click at [60, 186] on input "checkbox" at bounding box center [60, 186] width 0 height 0
checkbox input "true"
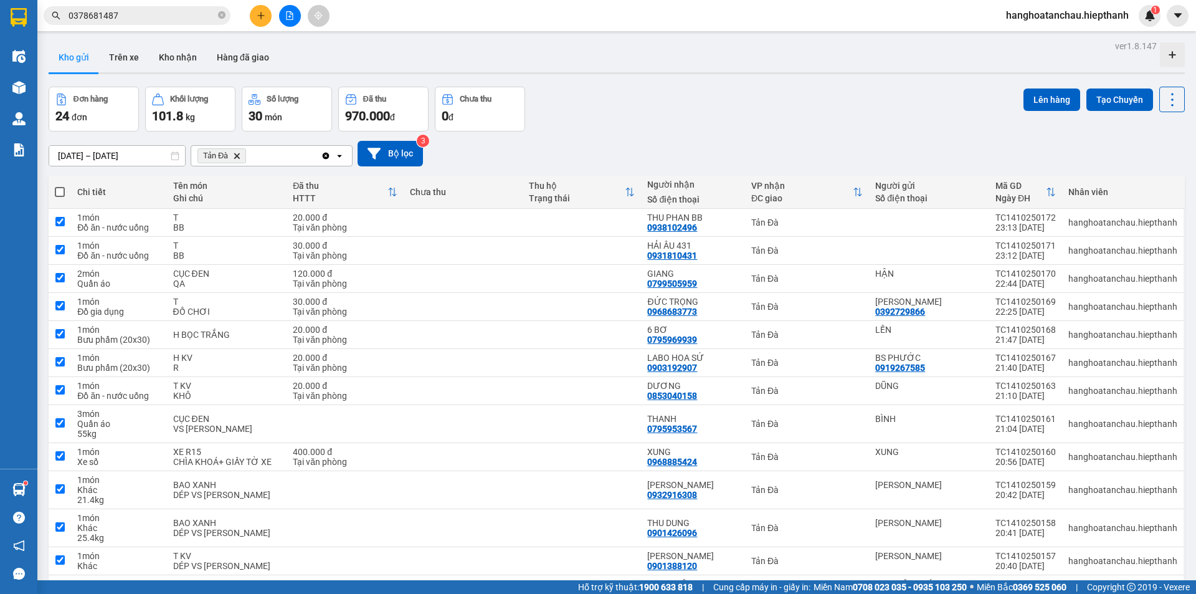
checkbox input "true"
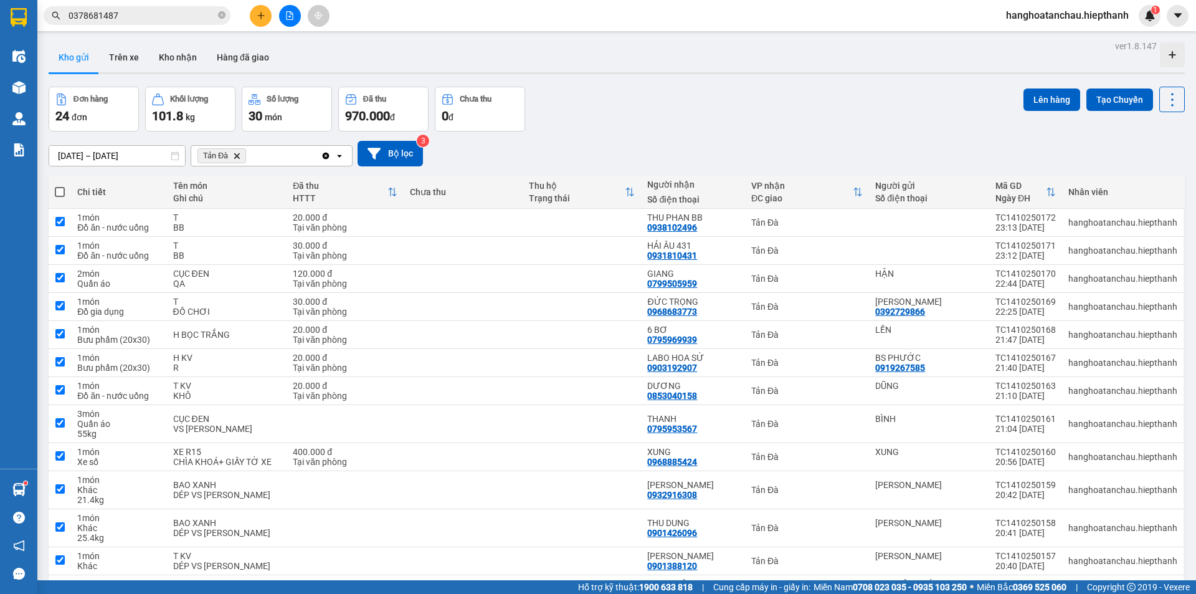
checkbox input "true"
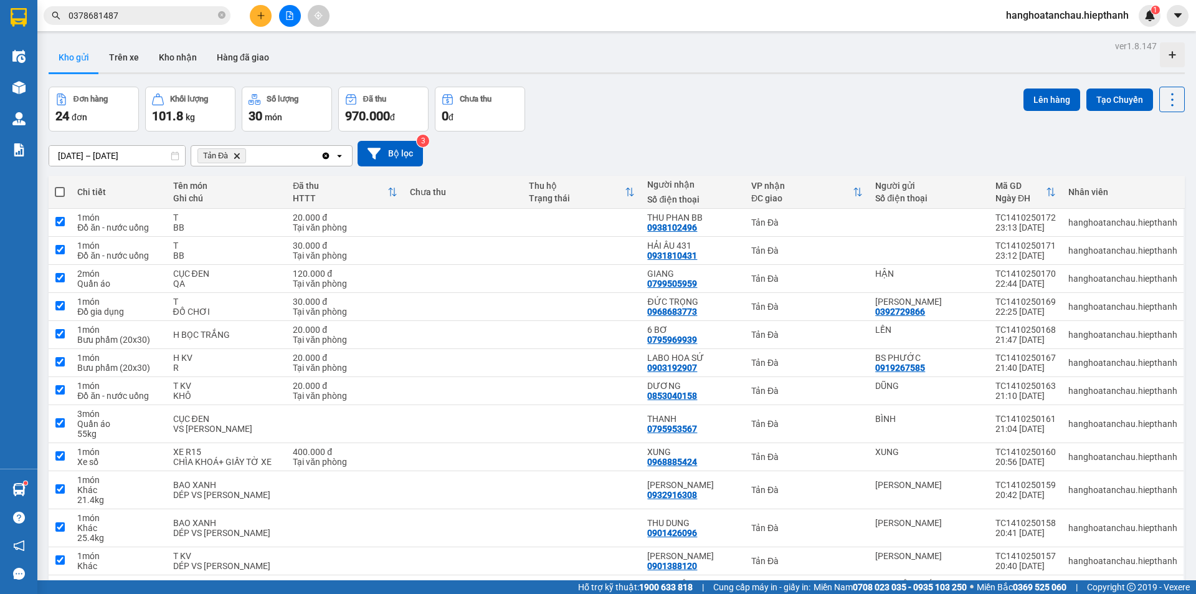
checkbox input "true"
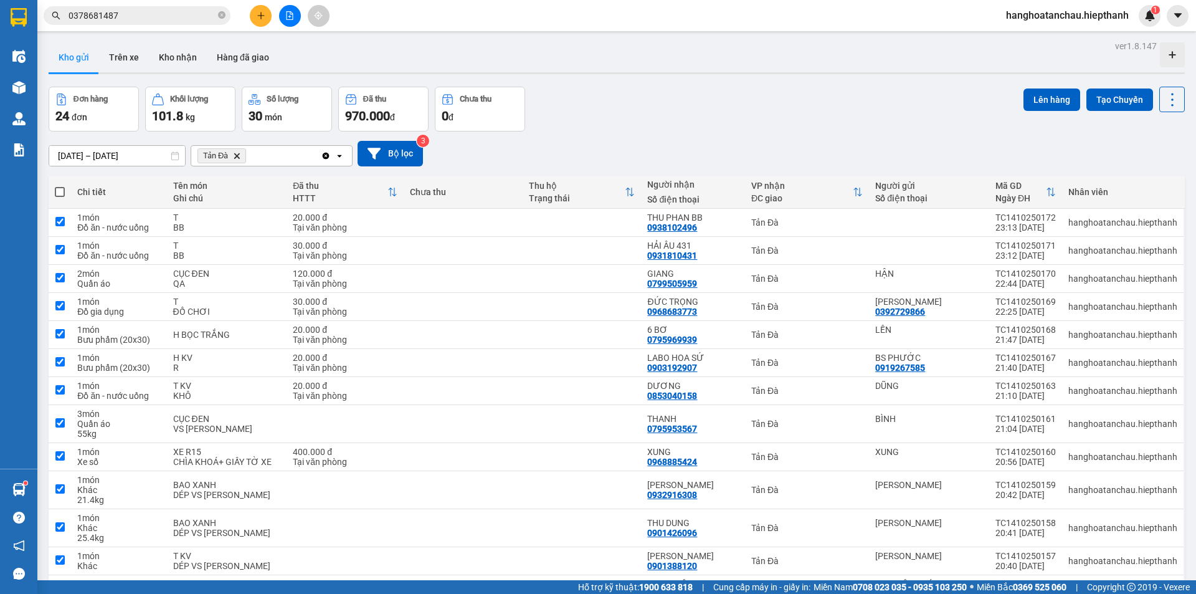
checkbox input "true"
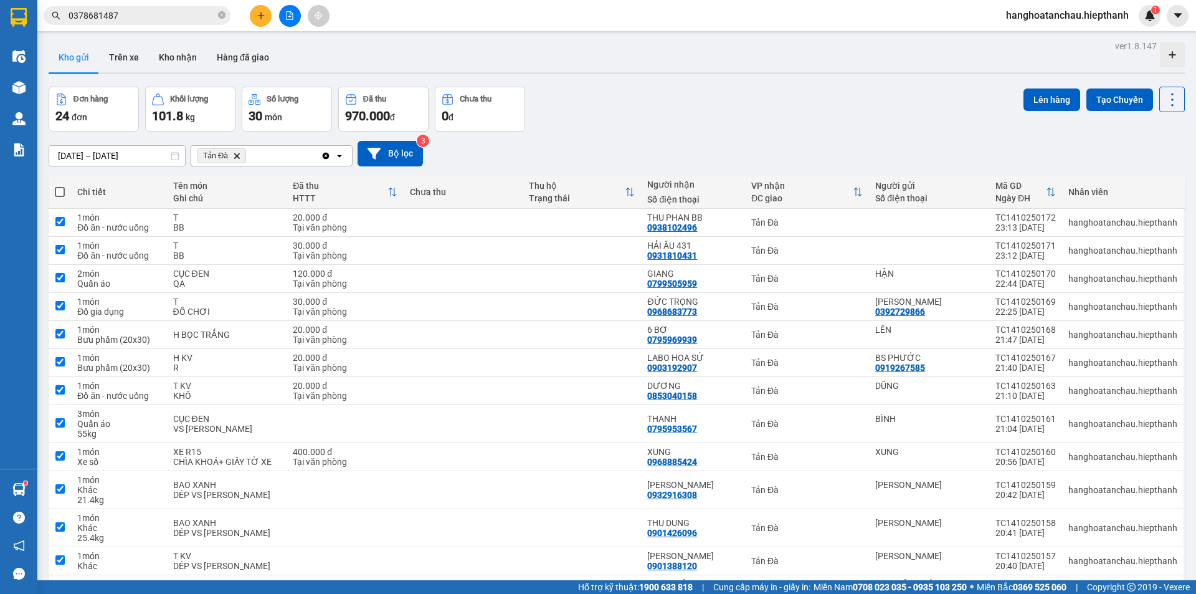
checkbox input "true"
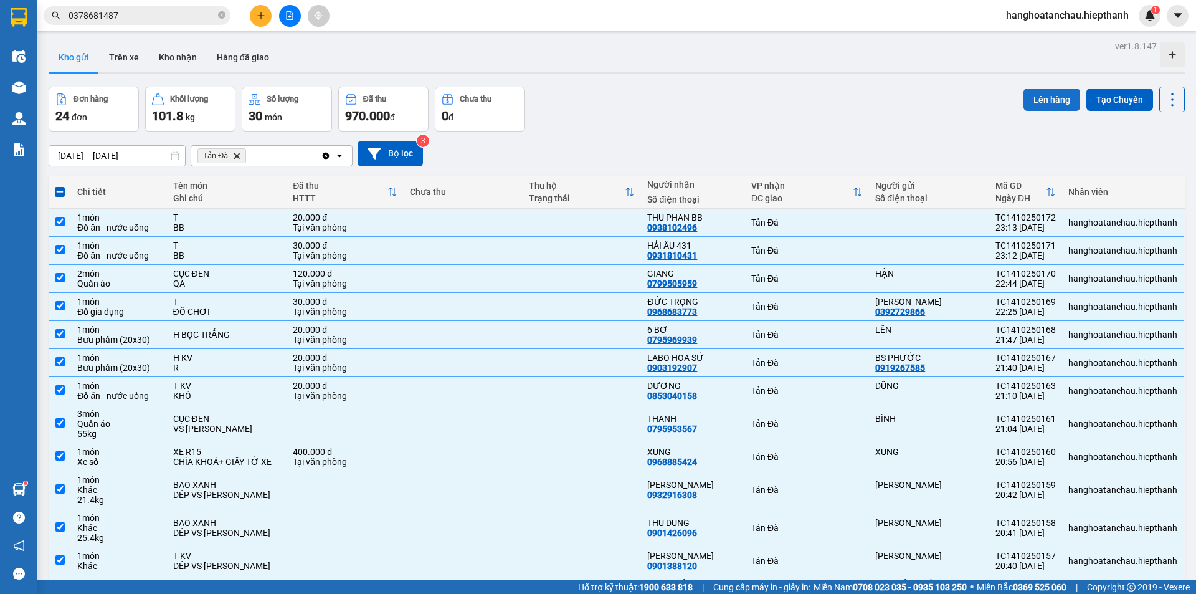
click at [1038, 109] on button "Lên hàng" at bounding box center [1052, 99] width 57 height 22
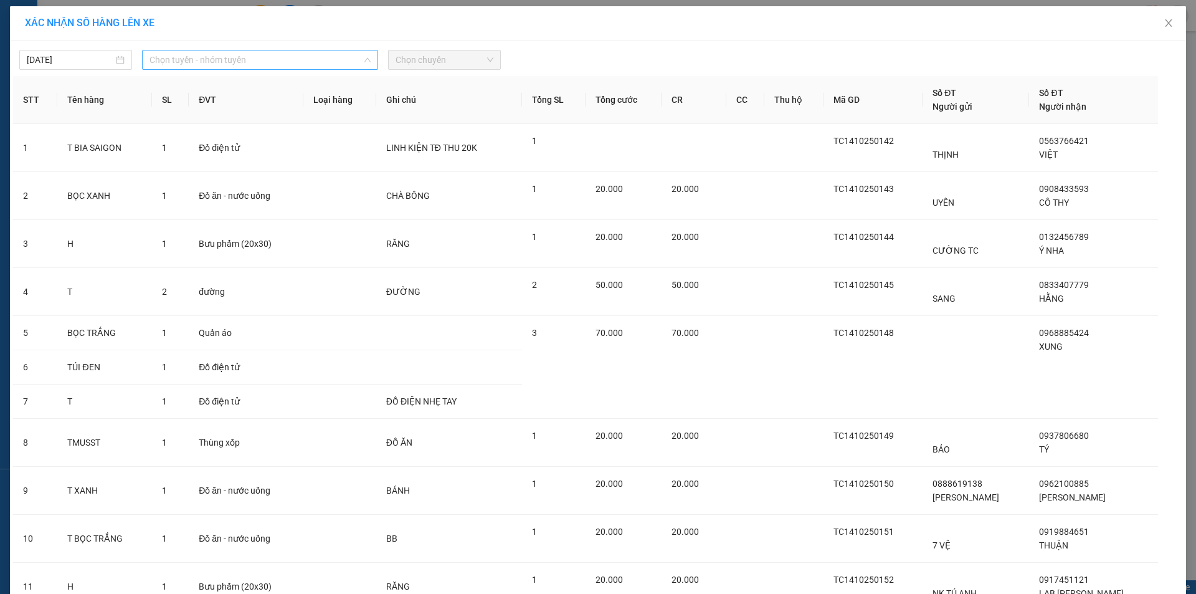
click at [285, 61] on span "Chọn tuyến - nhóm tuyến" at bounding box center [260, 59] width 221 height 19
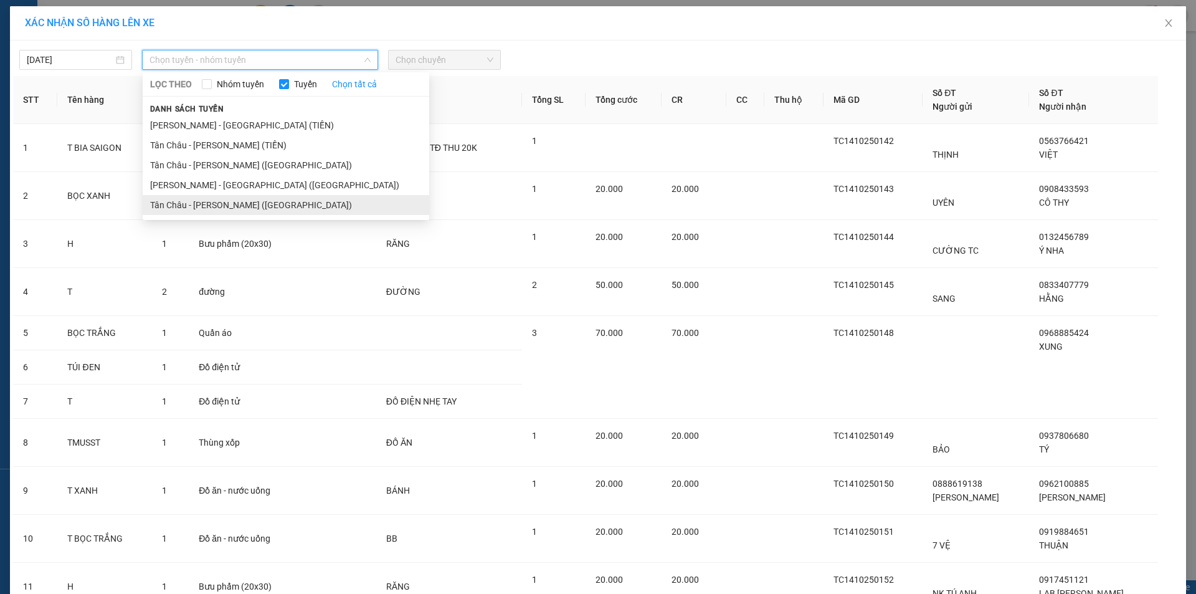
click at [237, 206] on li "Tân Châu - [PERSON_NAME] ([GEOGRAPHIC_DATA])" at bounding box center [286, 205] width 287 height 20
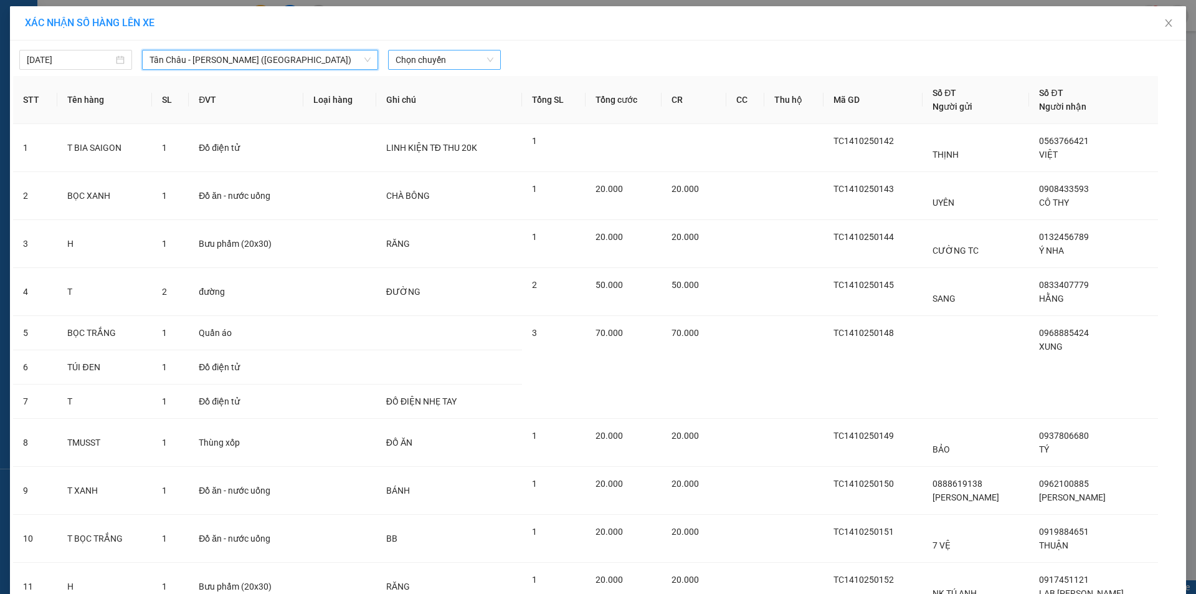
click at [432, 60] on span "Chọn chuyến" at bounding box center [445, 59] width 98 height 19
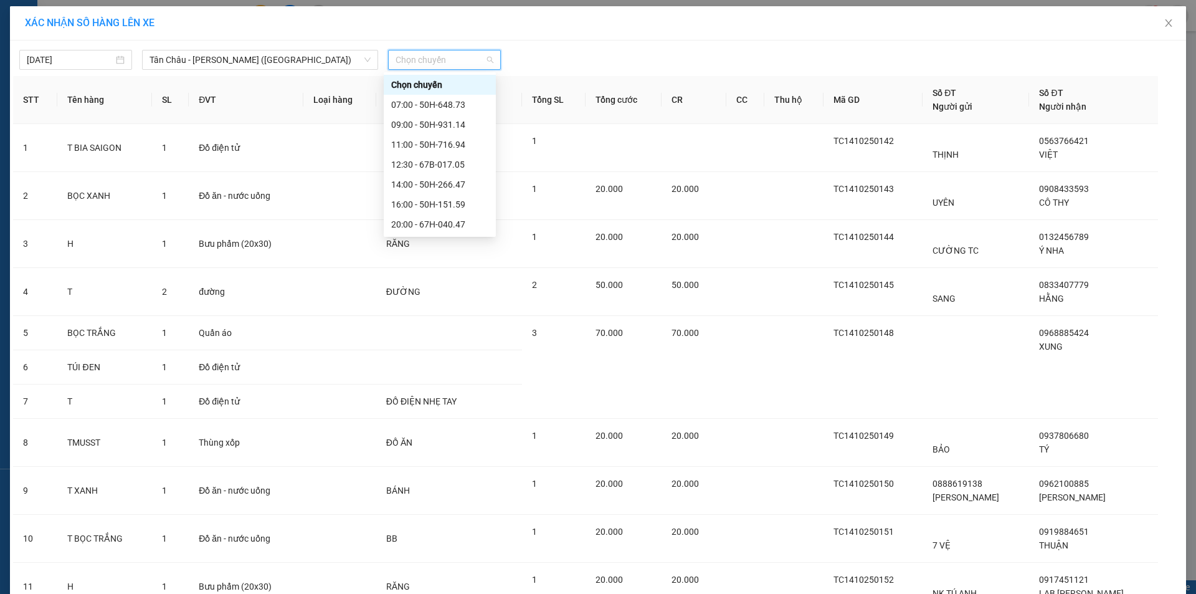
scroll to position [80, 0]
click at [410, 182] on div "23:00 - 50H-365.72" at bounding box center [439, 185] width 97 height 14
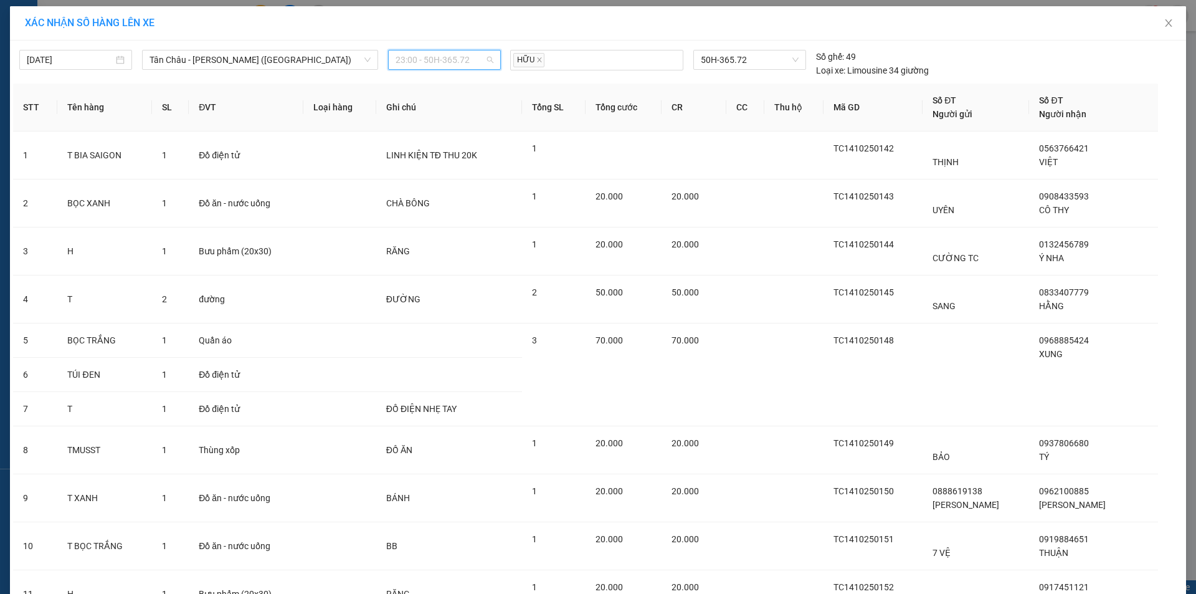
click at [414, 69] on span "23:00 - 50H-365.72" at bounding box center [445, 59] width 98 height 19
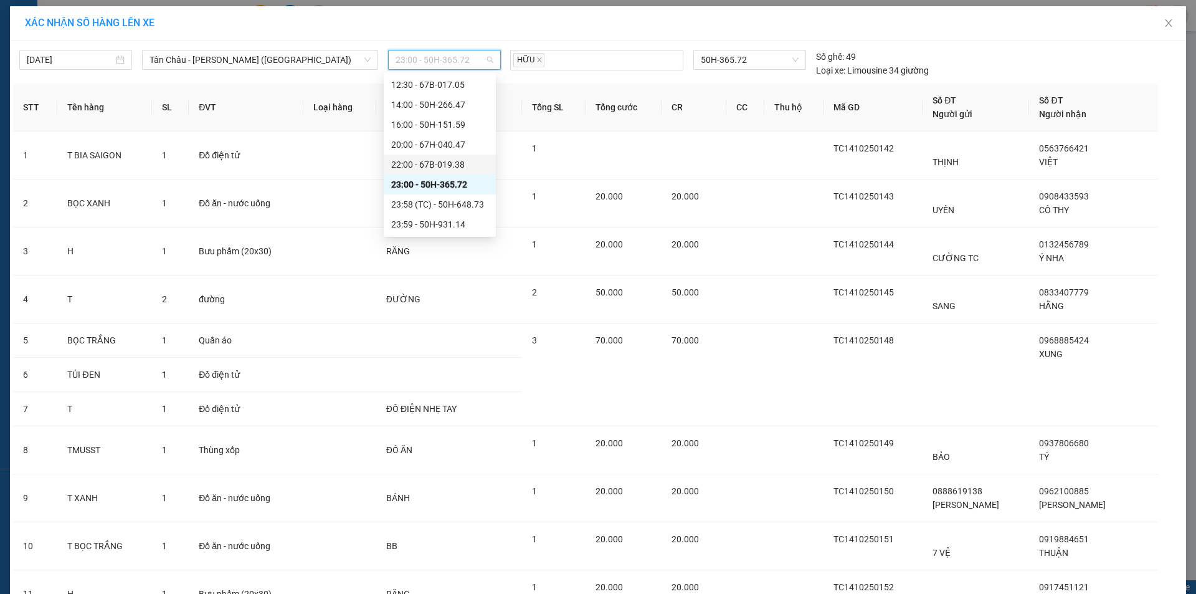
click at [416, 168] on div "22:00 - 67B-019.38" at bounding box center [439, 165] width 97 height 14
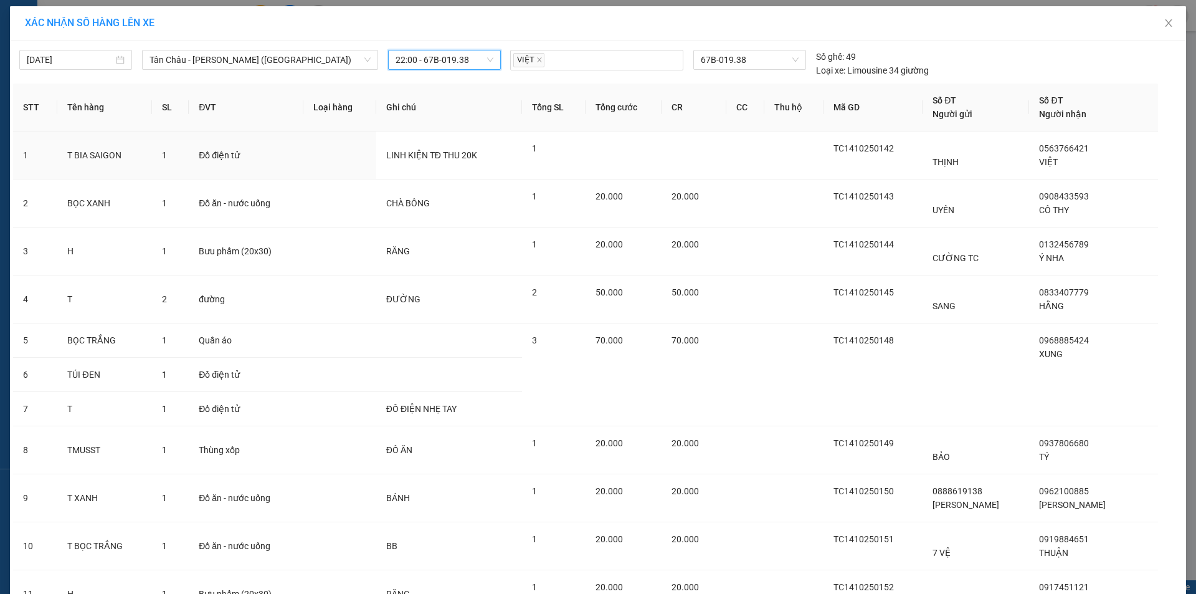
scroll to position [831, 0]
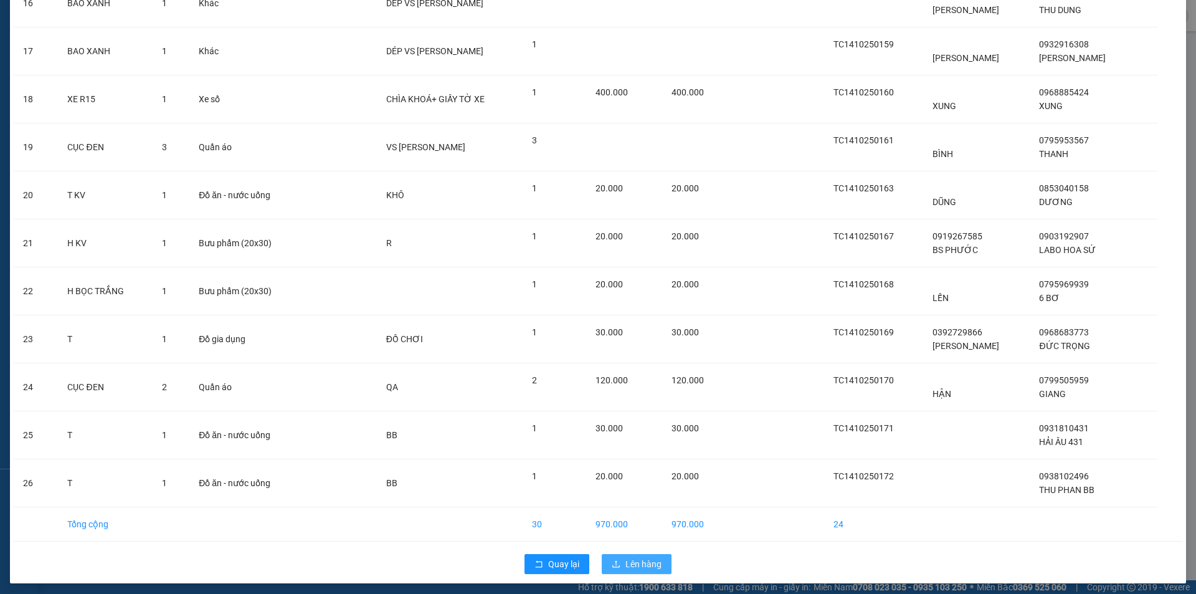
click at [616, 561] on icon "upload" at bounding box center [616, 563] width 9 height 9
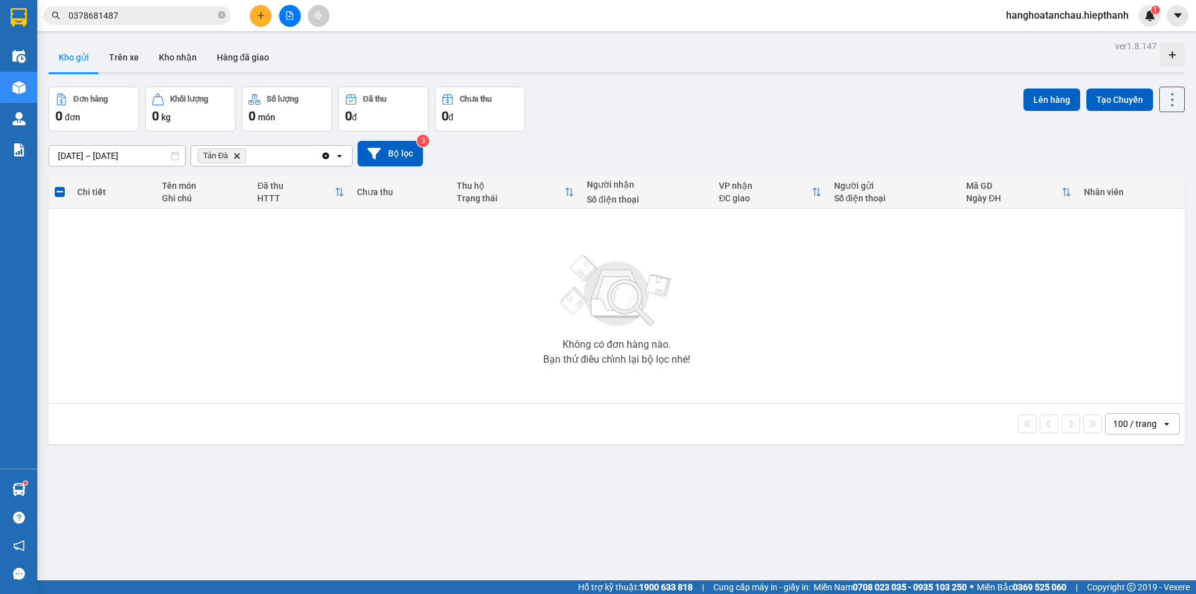
click at [238, 154] on icon "Delete" at bounding box center [236, 155] width 7 height 7
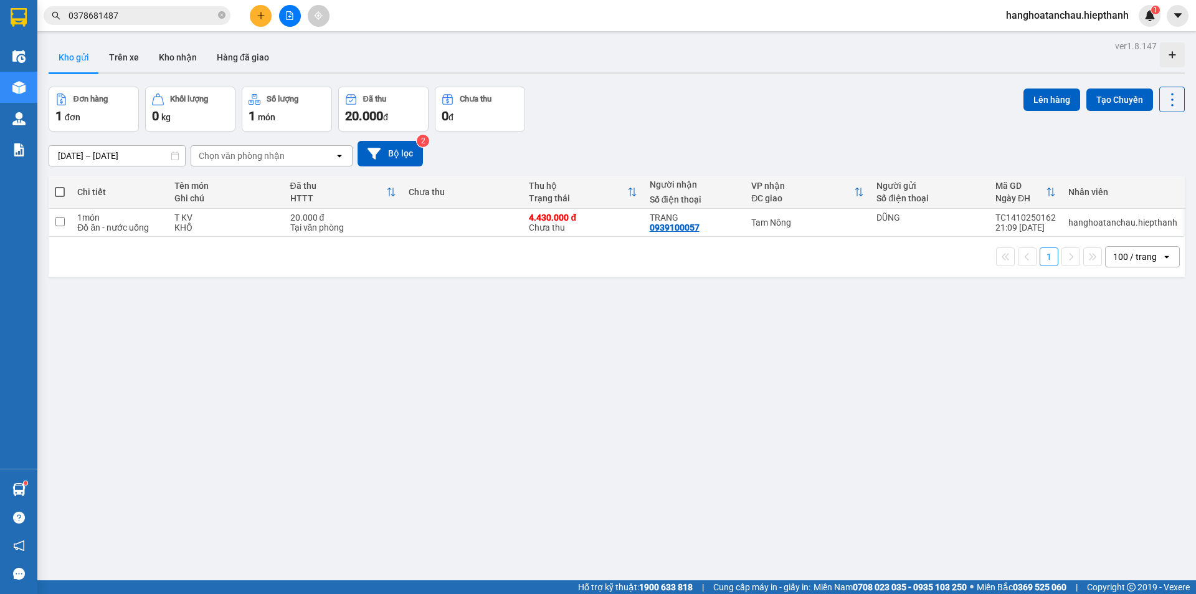
click at [62, 190] on span at bounding box center [60, 192] width 10 height 10
click at [60, 186] on input "checkbox" at bounding box center [60, 186] width 0 height 0
checkbox input "true"
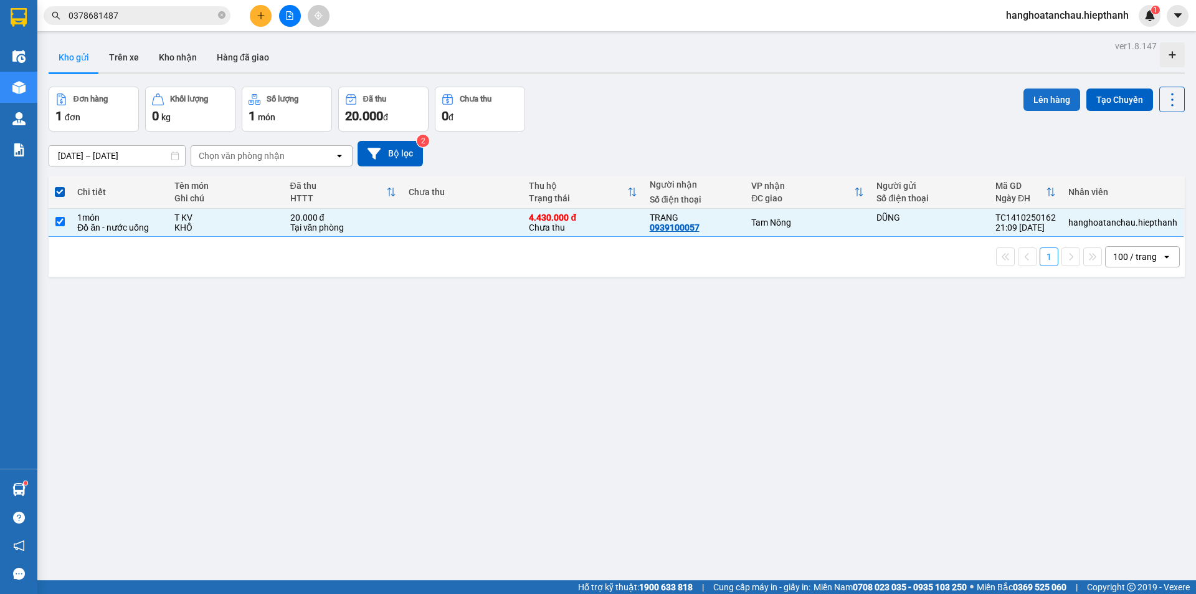
click at [1024, 95] on button "Lên hàng" at bounding box center [1052, 99] width 57 height 22
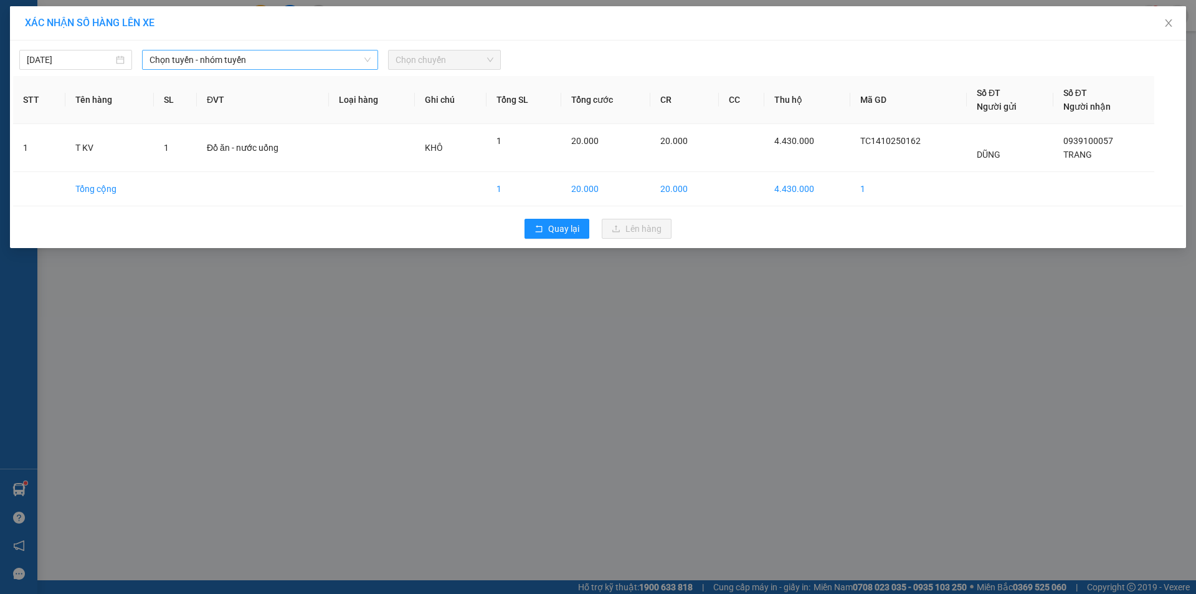
click at [317, 56] on span "Chọn tuyến - nhóm tuyến" at bounding box center [260, 59] width 221 height 19
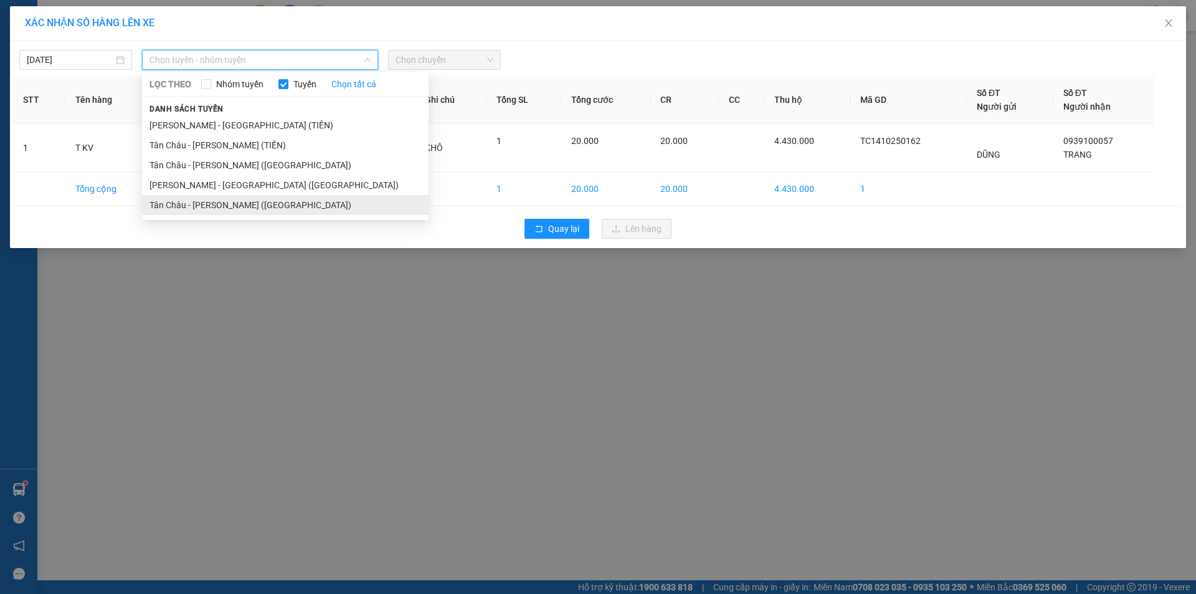
click at [307, 206] on li "Tân Châu - [PERSON_NAME] ([GEOGRAPHIC_DATA])" at bounding box center [285, 205] width 287 height 20
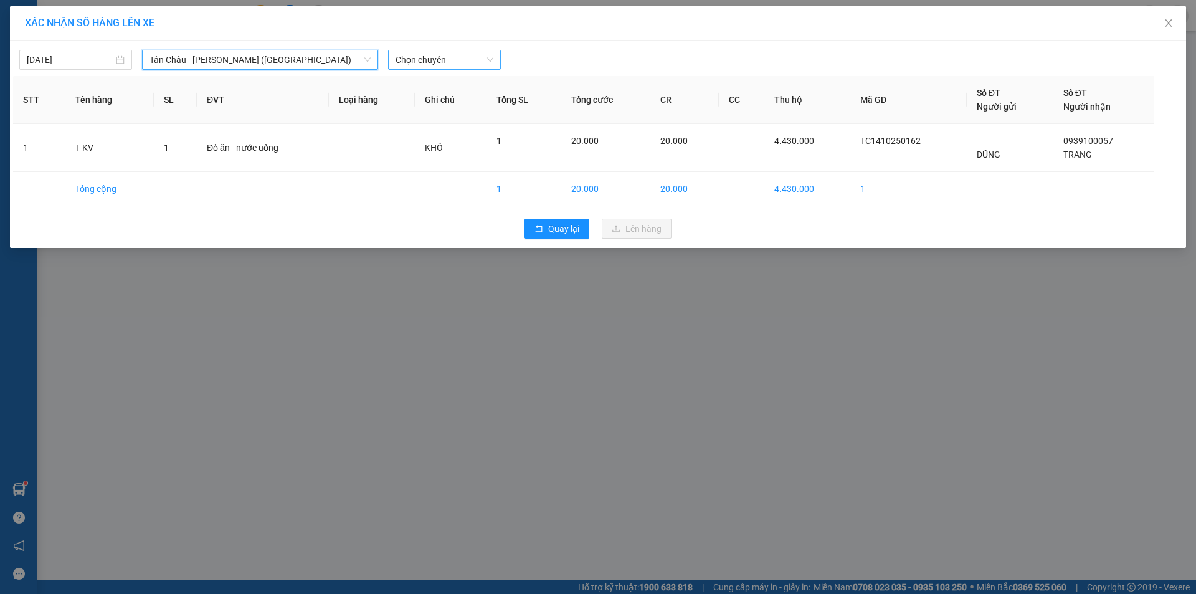
click at [439, 55] on span "Chọn chuyến" at bounding box center [445, 59] width 98 height 19
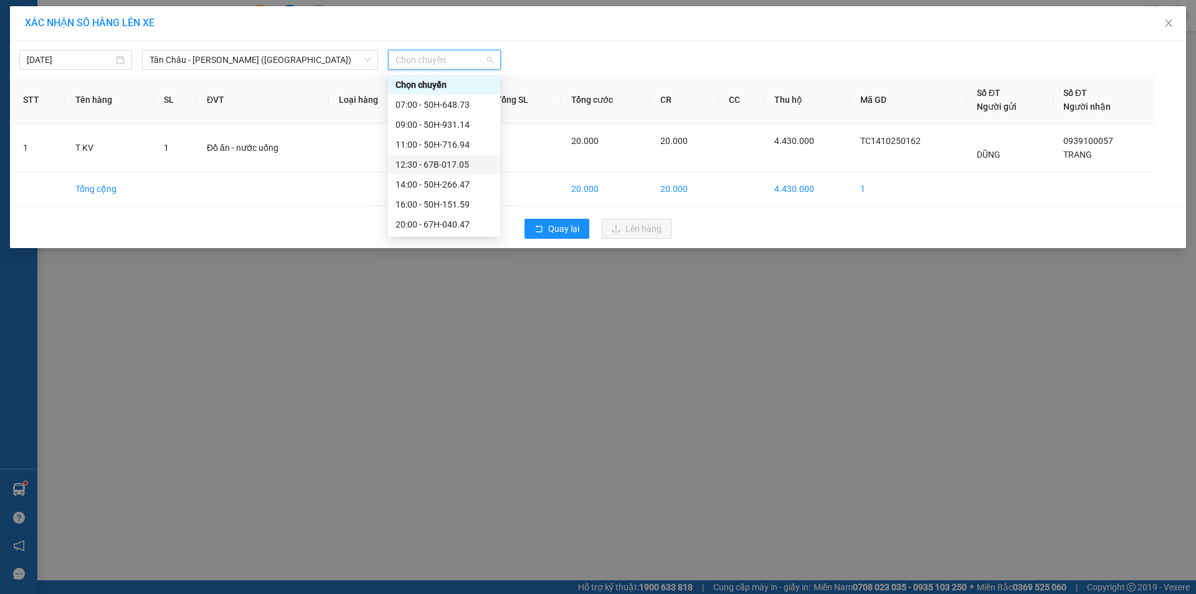
scroll to position [80, 0]
click at [421, 156] on div "22:00 - 67B-019.38" at bounding box center [444, 165] width 112 height 20
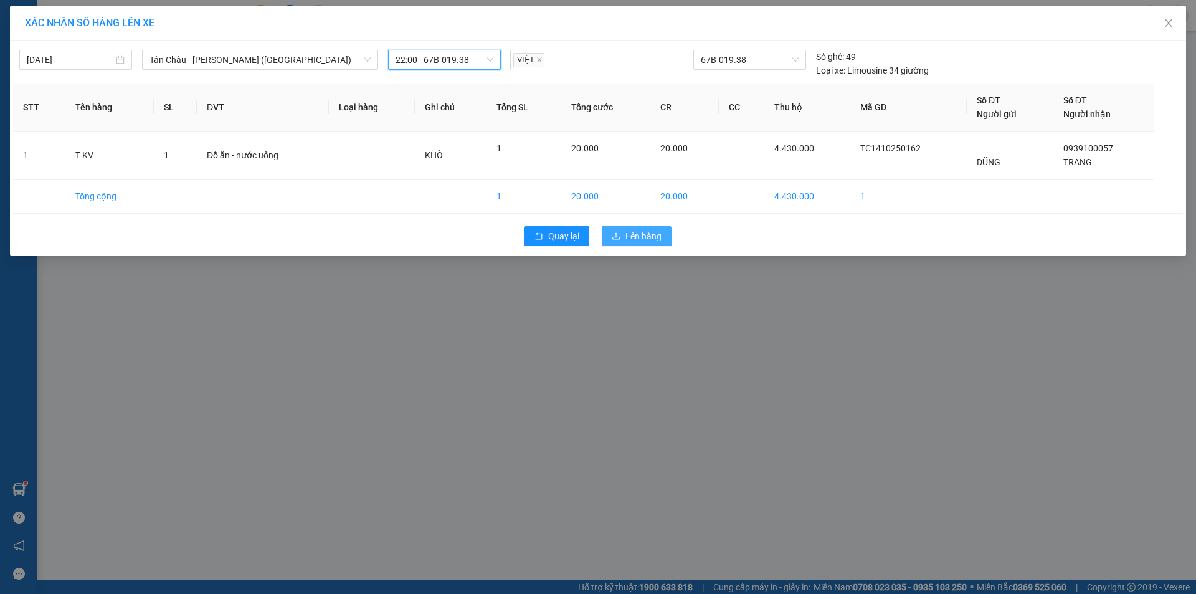
click at [654, 239] on span "Lên hàng" at bounding box center [644, 236] width 36 height 14
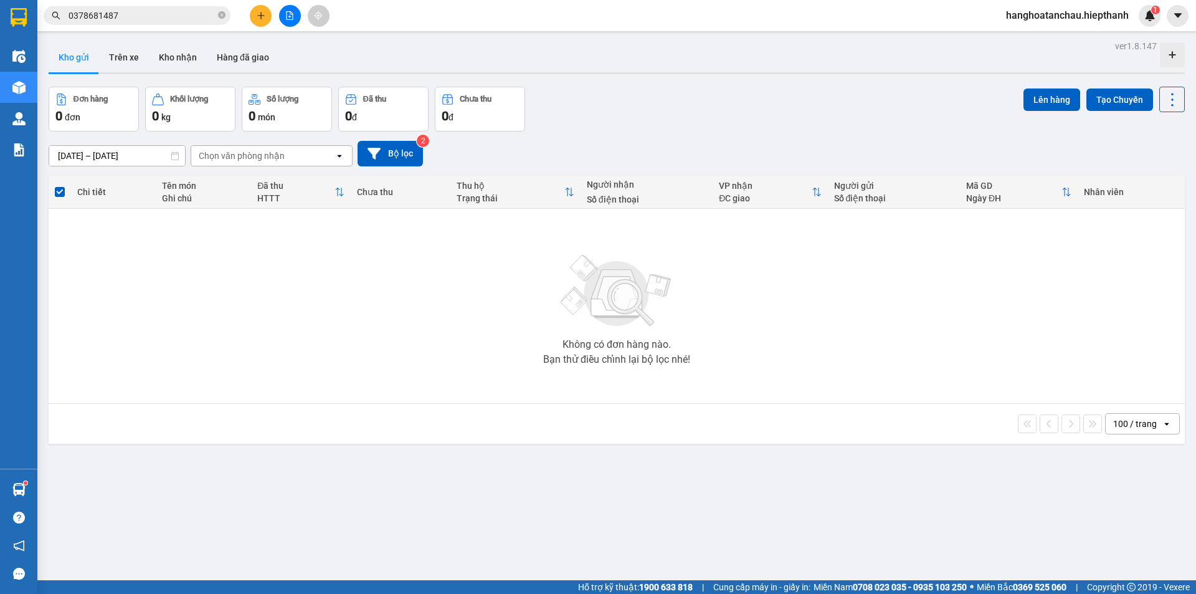
click at [280, 17] on button at bounding box center [290, 16] width 22 height 22
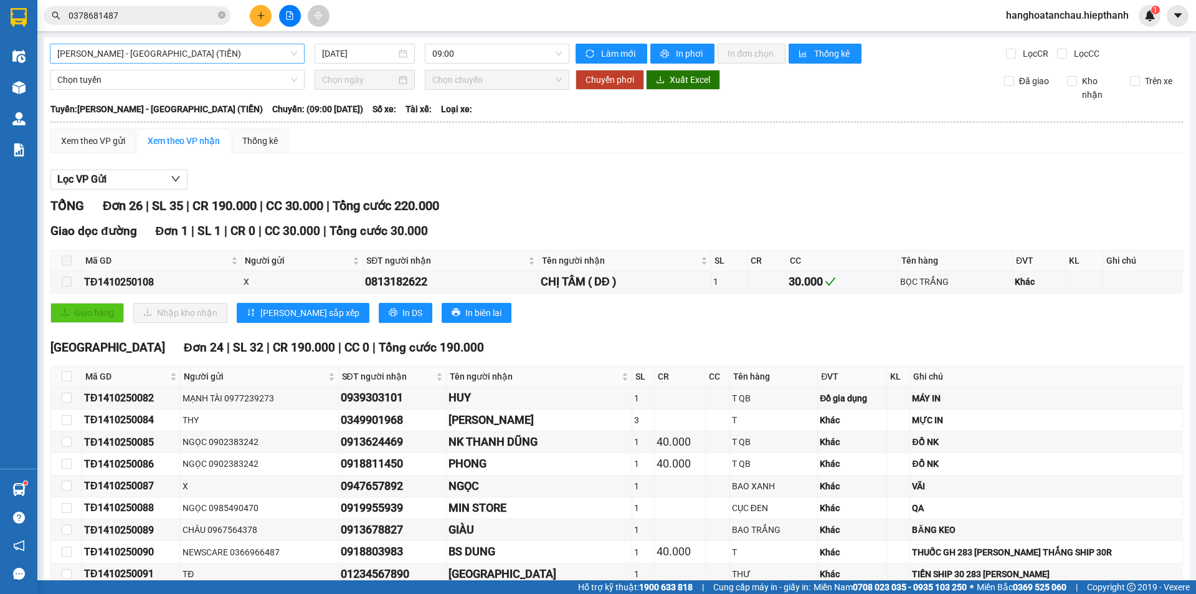
click at [265, 52] on span "[PERSON_NAME] - [GEOGRAPHIC_DATA] (TIỀN)" at bounding box center [177, 53] width 240 height 19
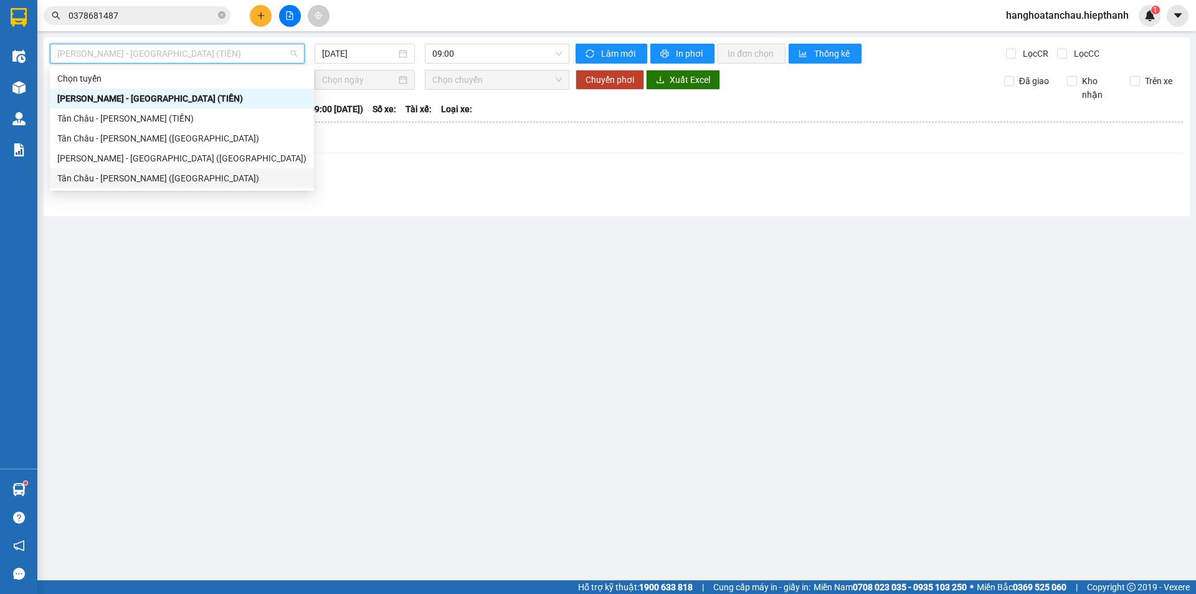
click at [210, 179] on div "Tân Châu - [PERSON_NAME] ([GEOGRAPHIC_DATA])" at bounding box center [181, 178] width 249 height 14
type input "[DATE]"
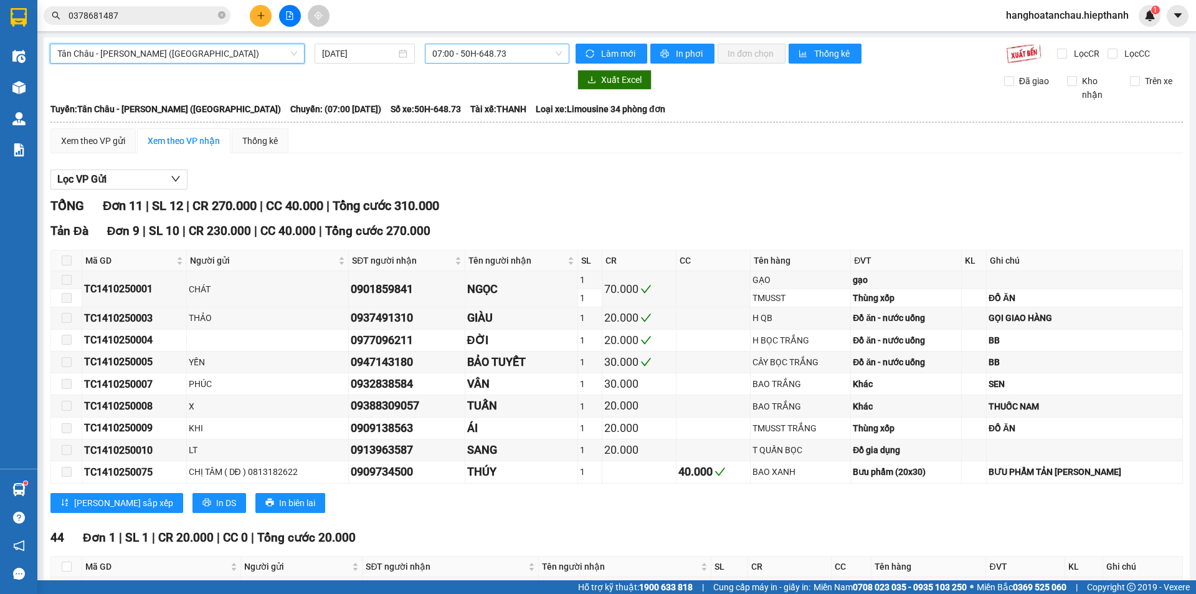
click at [460, 58] on span "07:00 - 50H-648.73" at bounding box center [497, 53] width 130 height 19
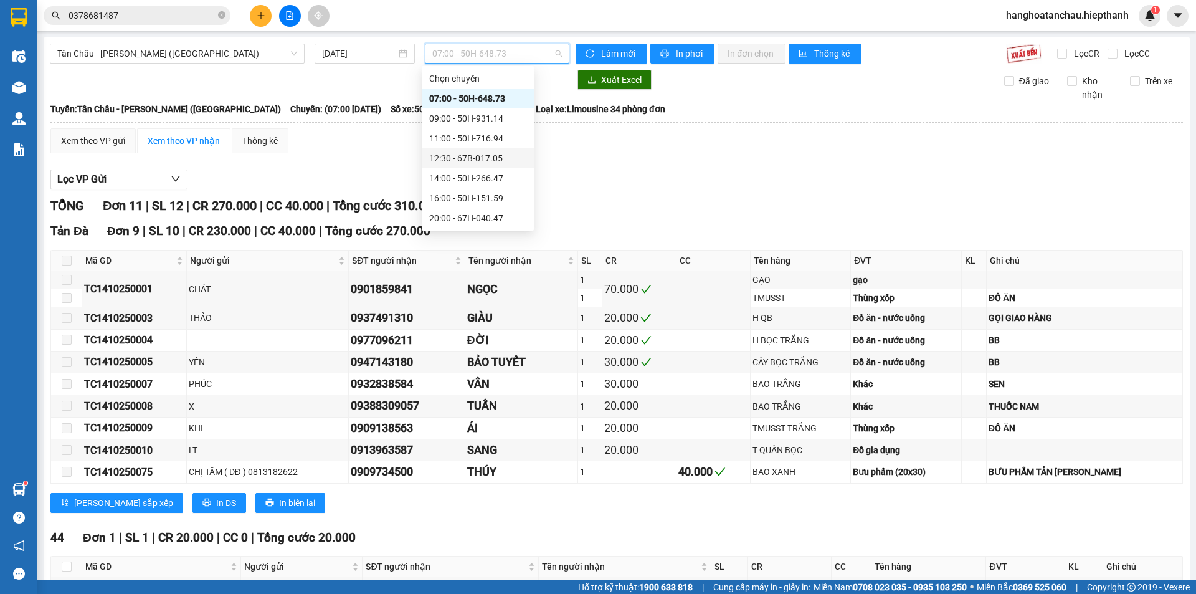
scroll to position [80, 0]
click at [463, 154] on div "22:00 - 67B-019.38" at bounding box center [477, 158] width 97 height 14
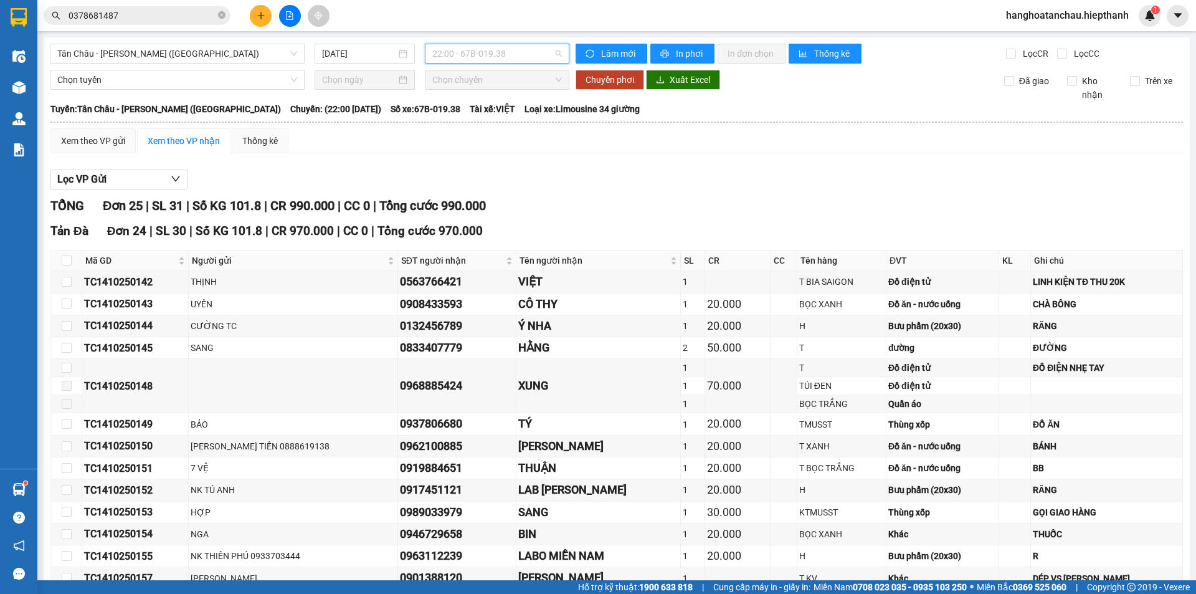
click at [443, 55] on span "22:00 - 67B-019.38" at bounding box center [497, 53] width 130 height 19
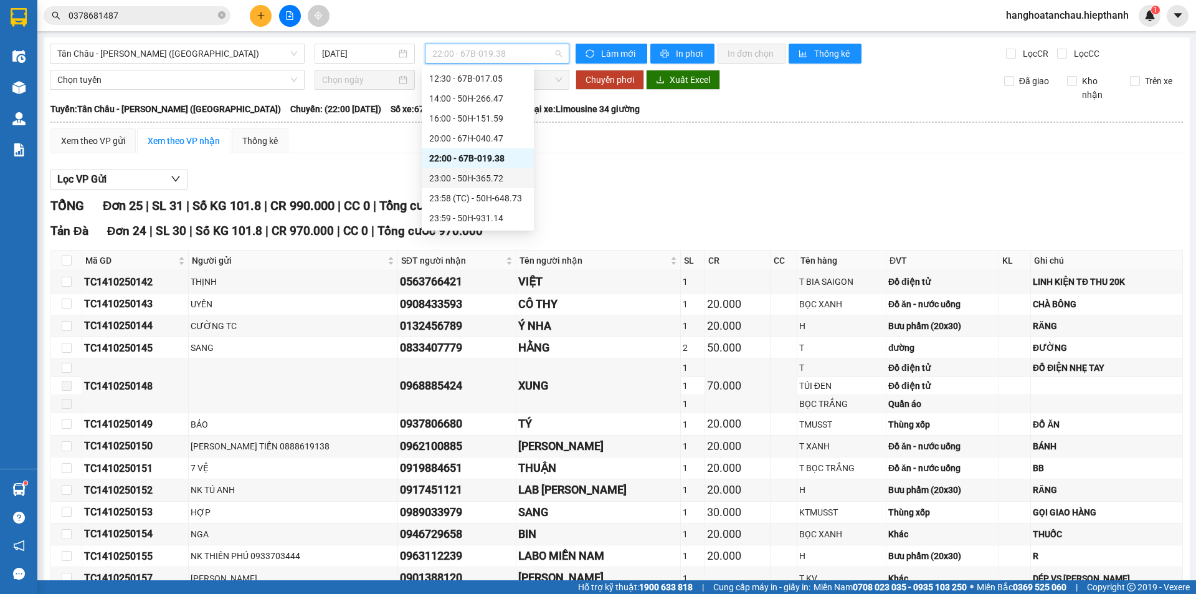
click at [450, 181] on div "23:00 - 50H-365.72" at bounding box center [477, 178] width 97 height 14
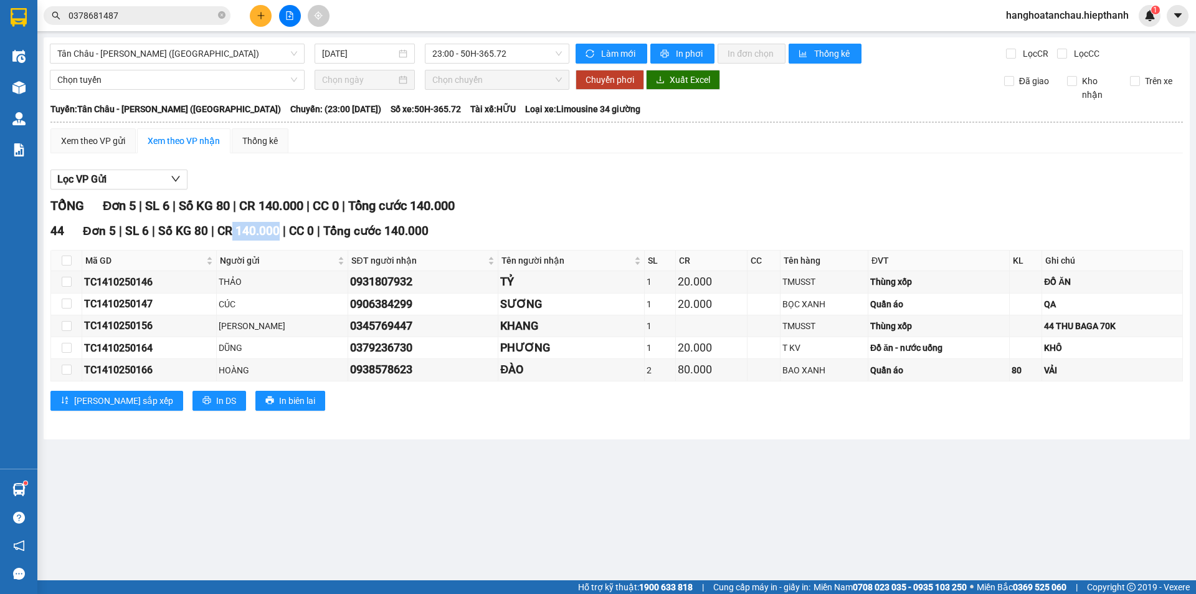
drag, startPoint x: 227, startPoint y: 226, endPoint x: 277, endPoint y: 230, distance: 49.4
click at [277, 230] on div "44 Đơn 5 | SL 6 | Số KG 80 | CR 140.000 | CC 0 | Tổng cước 140.000" at bounding box center [616, 231] width 1133 height 19
click at [313, 169] on div "Lọc VP Gửi TỔNG Đơn 5 | SL 6 | Số KG 80 | CR 140.000 | CC 0 | Tổng cước 140.00…" at bounding box center [616, 294] width 1133 height 263
click at [453, 62] on span "23:00 - 50H-365.72" at bounding box center [497, 53] width 130 height 19
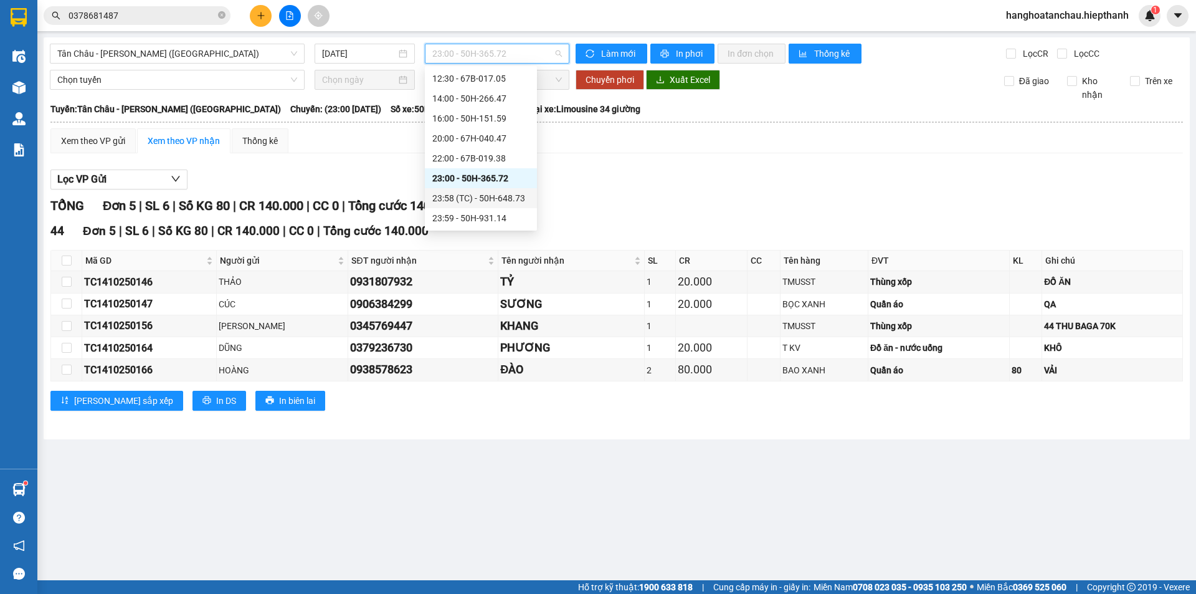
click at [441, 202] on div "23:58 (TC) - 50H-648.73" at bounding box center [480, 198] width 97 height 14
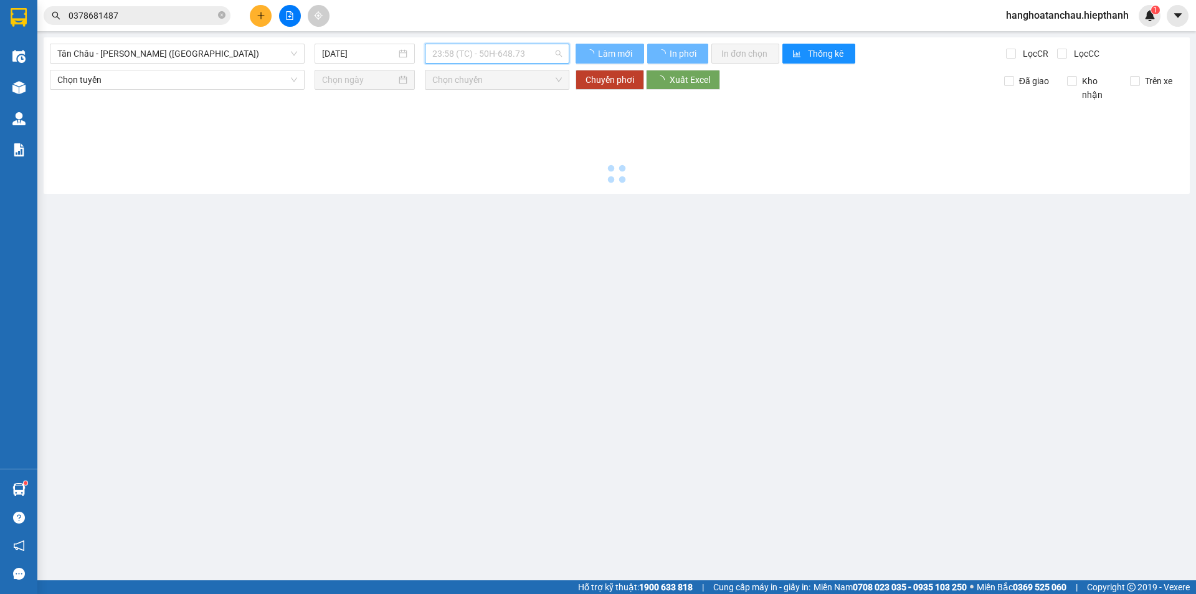
click at [480, 62] on span "23:58 (TC) - 50H-648.73" at bounding box center [497, 53] width 130 height 19
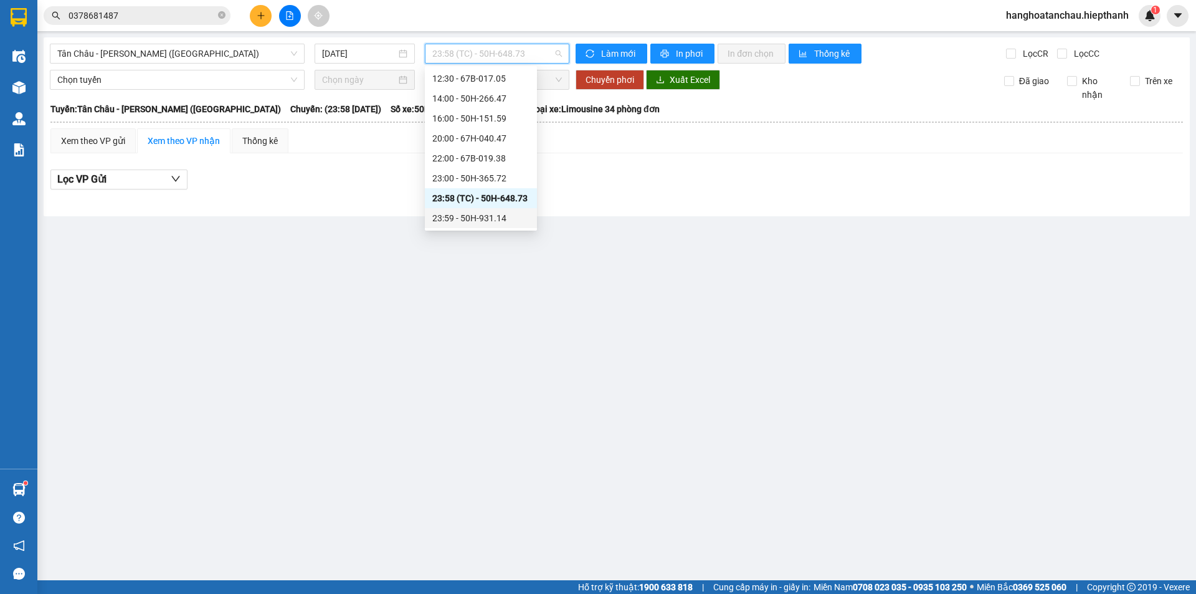
click at [452, 214] on div "23:59 - 50H-931.14" at bounding box center [480, 218] width 97 height 14
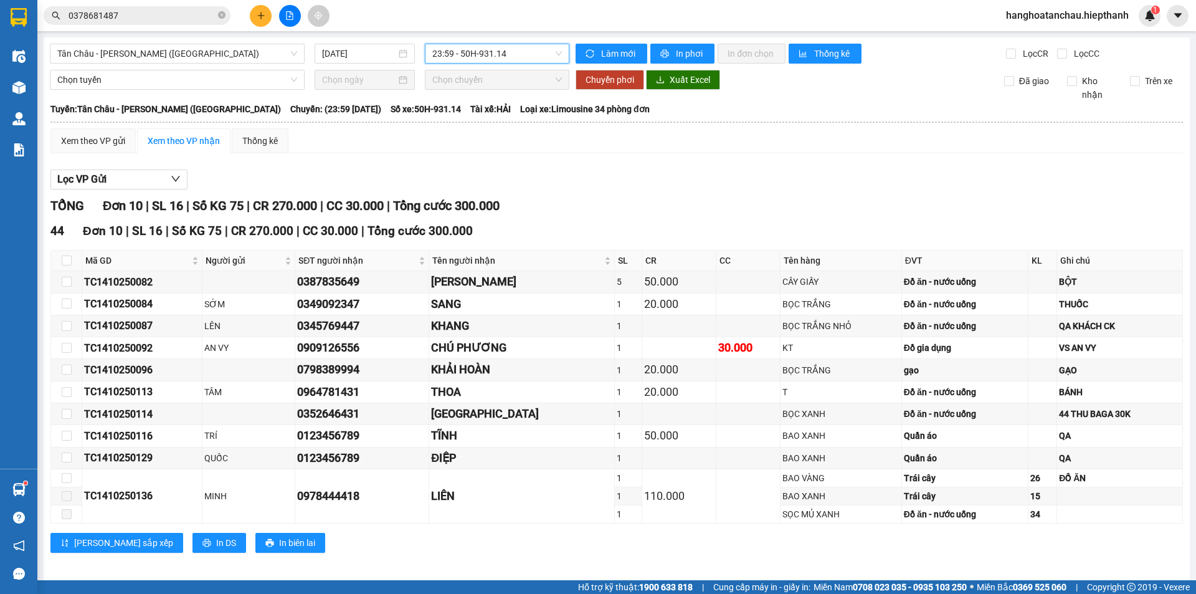
click at [538, 65] on div "[GEOGRAPHIC_DATA] - [GEOGRAPHIC_DATA] (Giường) [DATE] 23:59 23:59 - 50H-931.14 …" at bounding box center [617, 309] width 1146 height 544
click at [541, 47] on span "23:59 - 50H-931.14" at bounding box center [497, 53] width 130 height 19
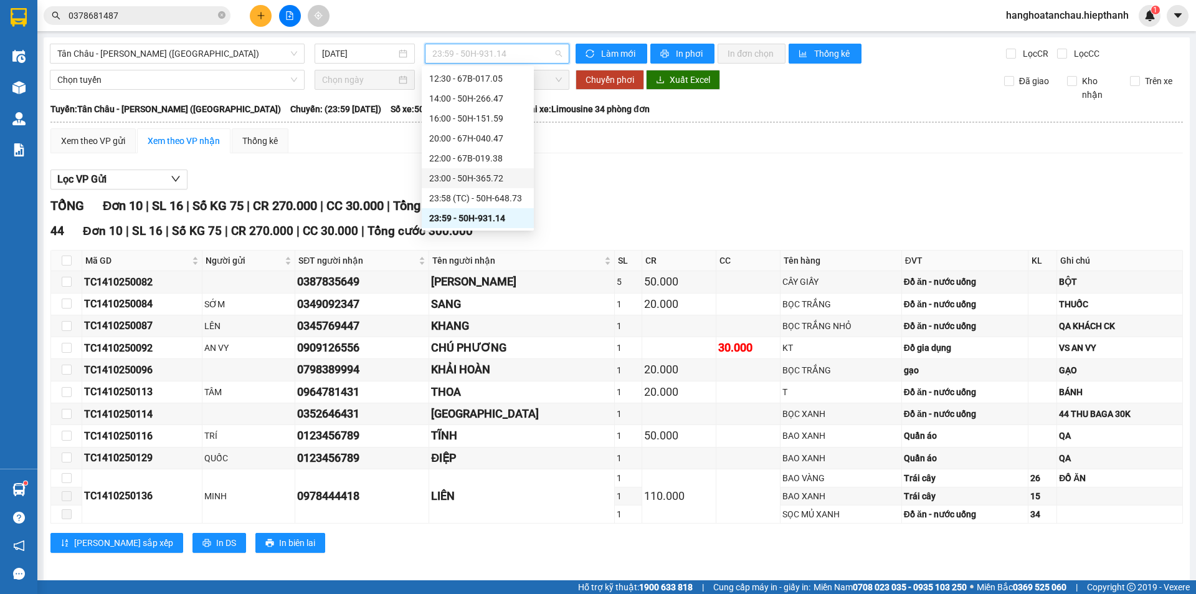
click at [505, 168] on div "23:00 - 50H-365.72" at bounding box center [478, 178] width 112 height 20
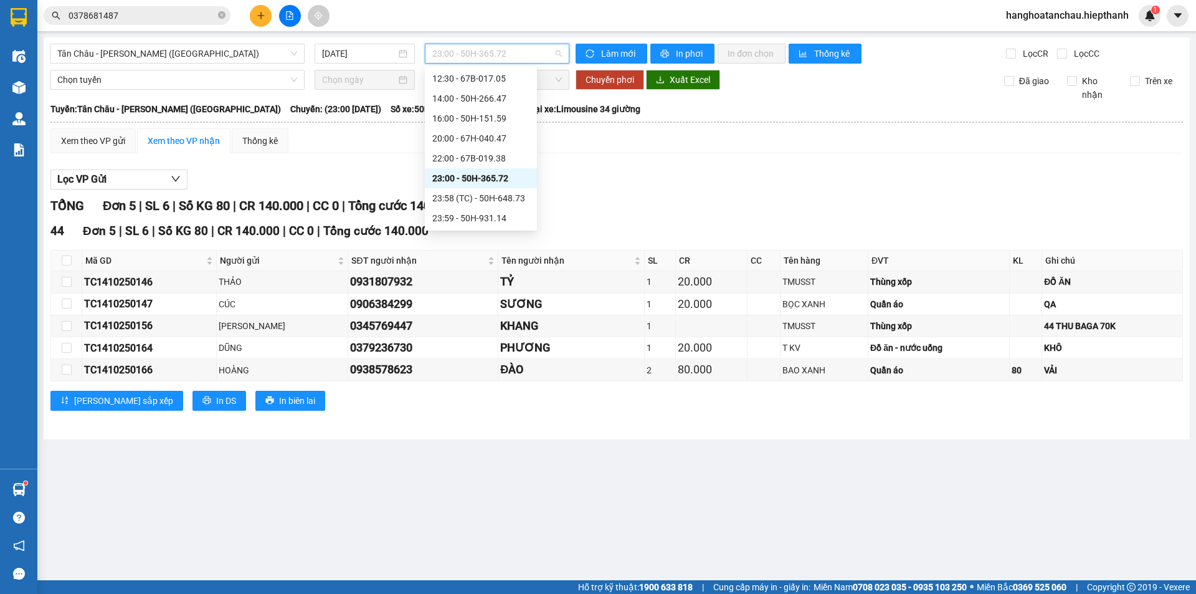
click at [511, 48] on span "23:00 - 50H-365.72" at bounding box center [497, 53] width 130 height 19
click at [511, 156] on div "22:00 - 67B-019.38" at bounding box center [480, 158] width 97 height 14
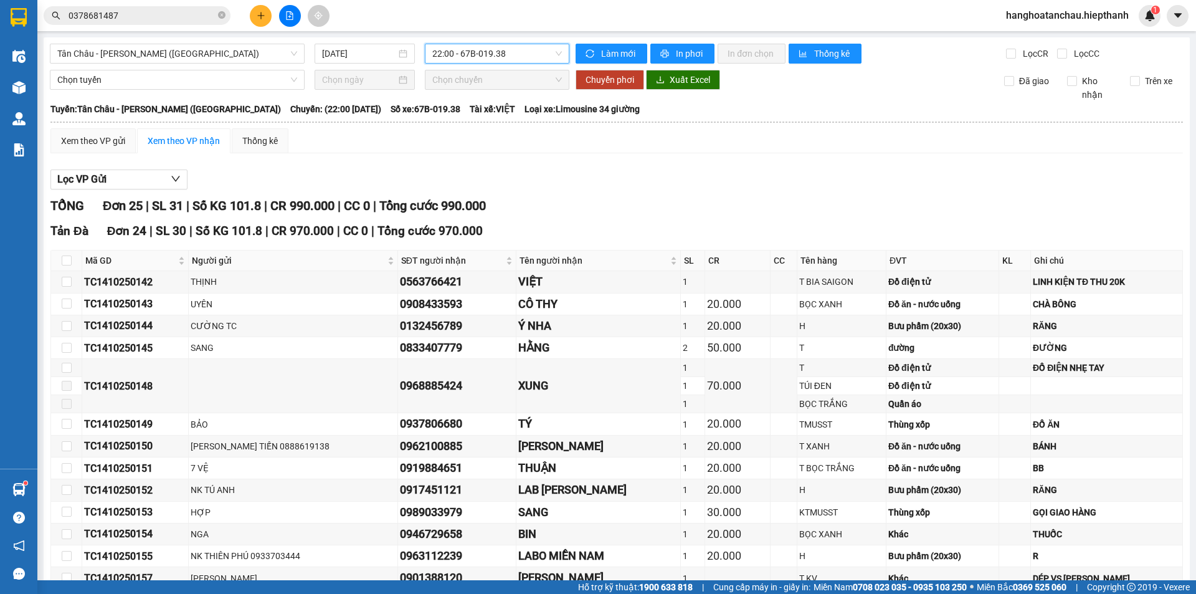
click at [175, 23] on span "0378681487" at bounding box center [137, 15] width 187 height 19
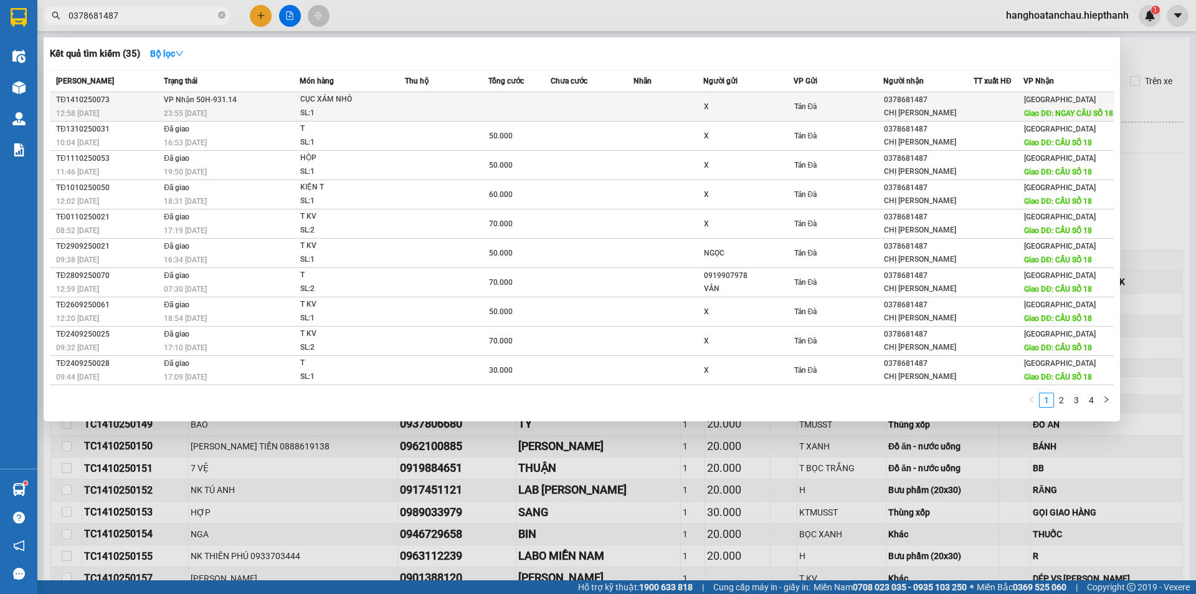
click at [465, 121] on td at bounding box center [446, 106] width 83 height 29
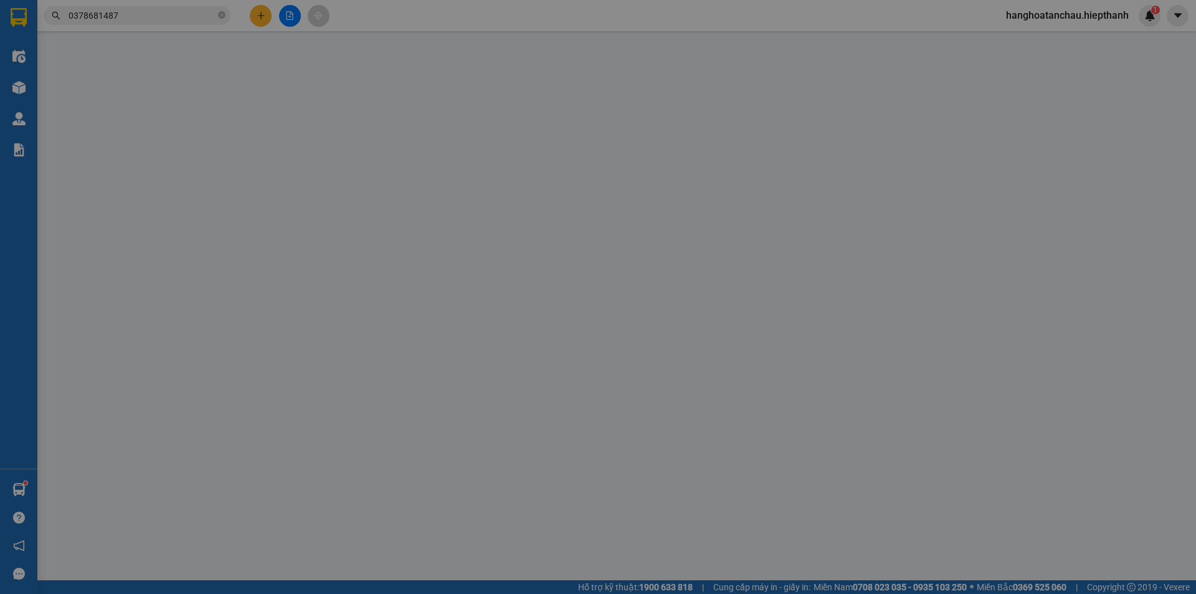
type input "X"
type input "0378681487"
type input "CHỊ [PERSON_NAME]"
type input "NGAY CẦU SỐ 18"
type input "50.000"
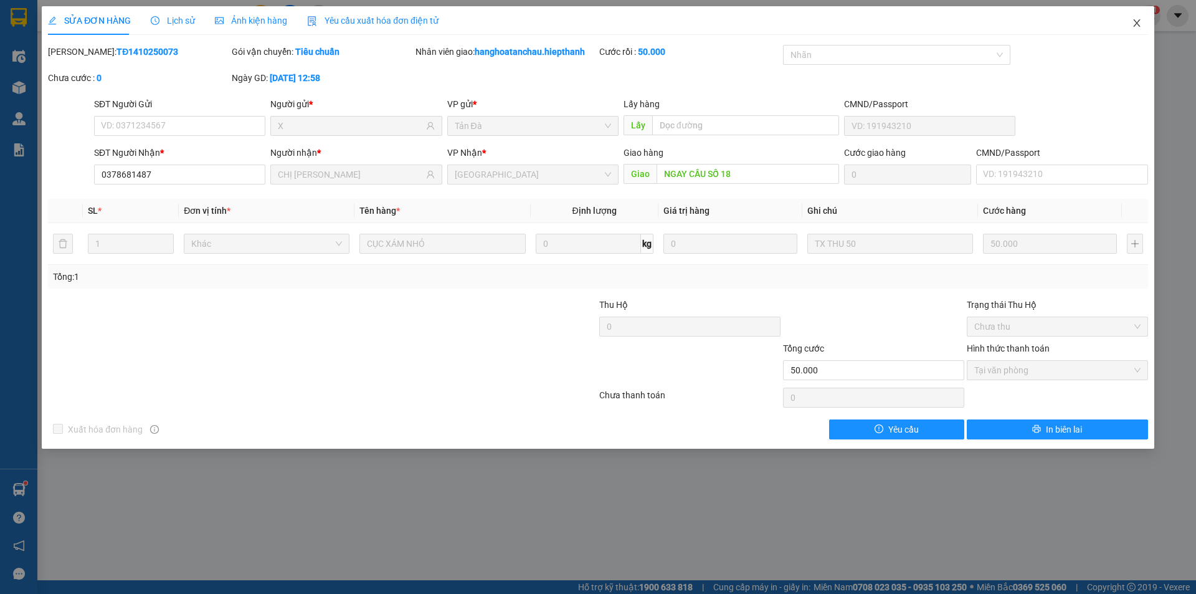
click at [1137, 17] on span "Close" at bounding box center [1137, 23] width 35 height 35
